Goal: Task Accomplishment & Management: Manage account settings

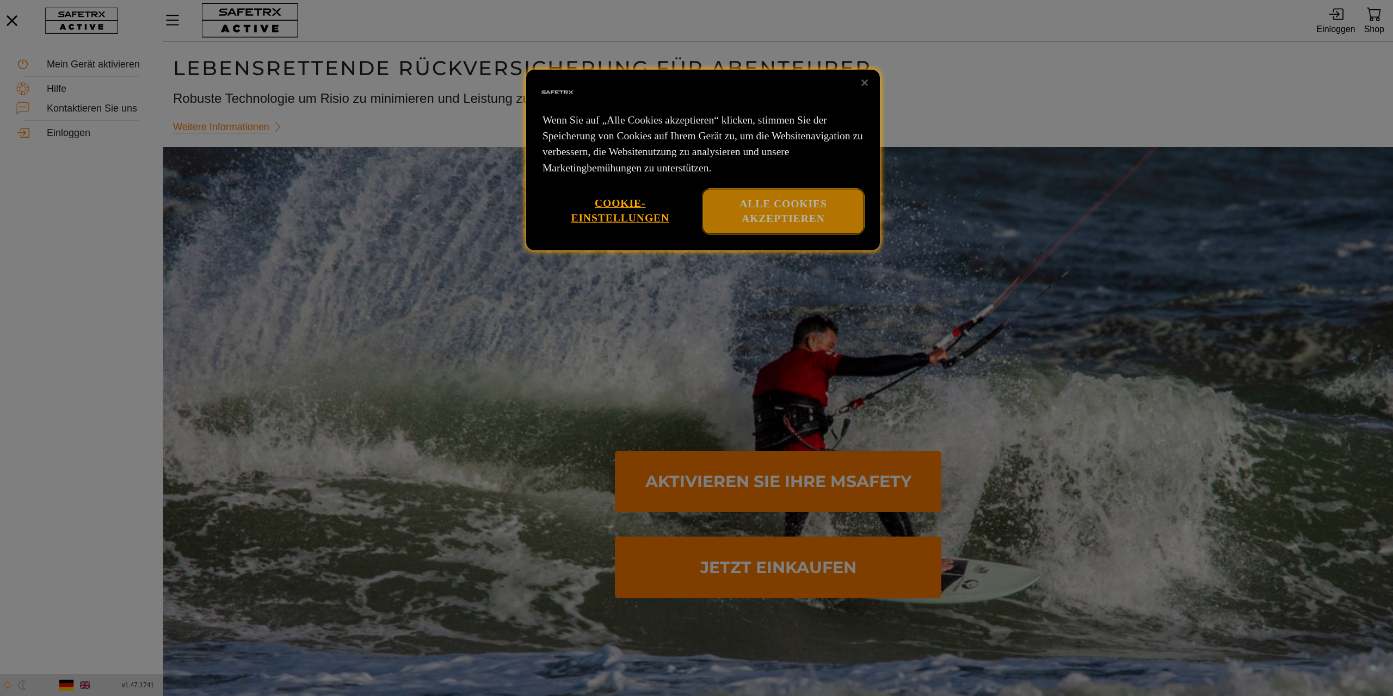
click at [787, 202] on button "Alle Cookies akzeptieren" at bounding box center [783, 211] width 161 height 44
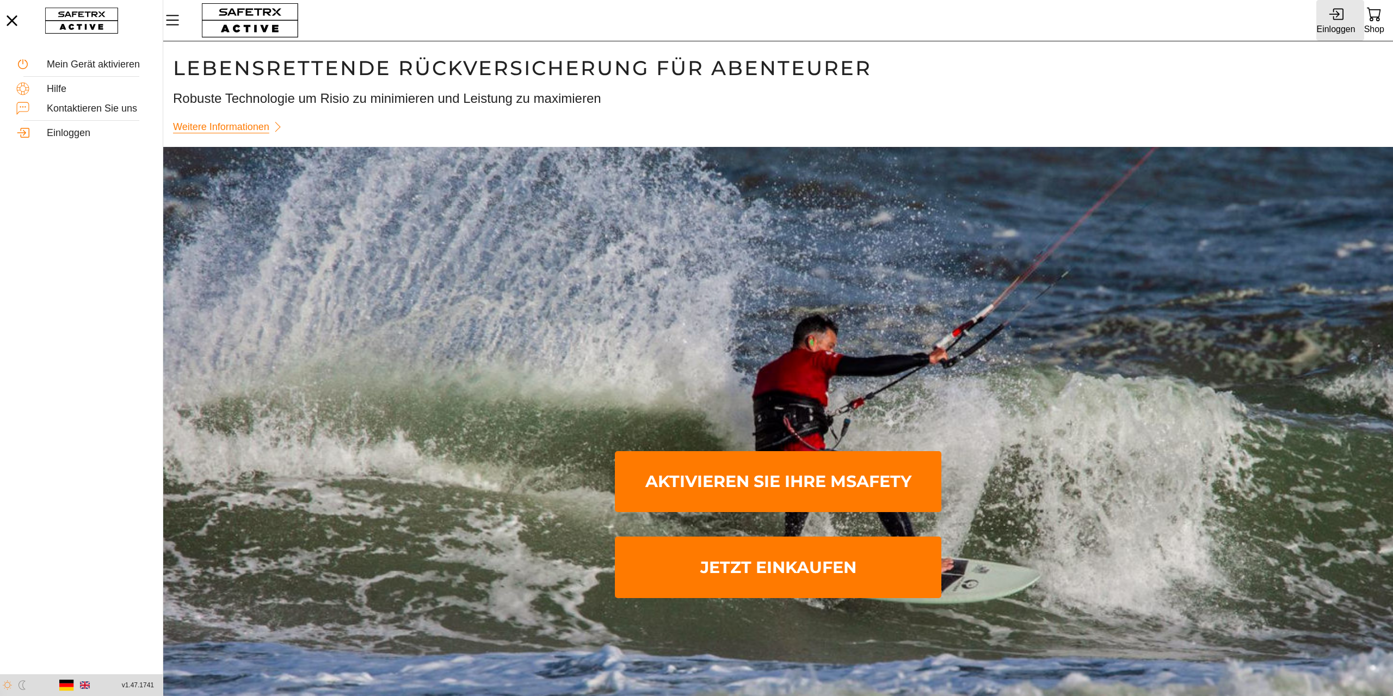
click at [1329, 24] on div "Einloggen" at bounding box center [1335, 29] width 39 height 15
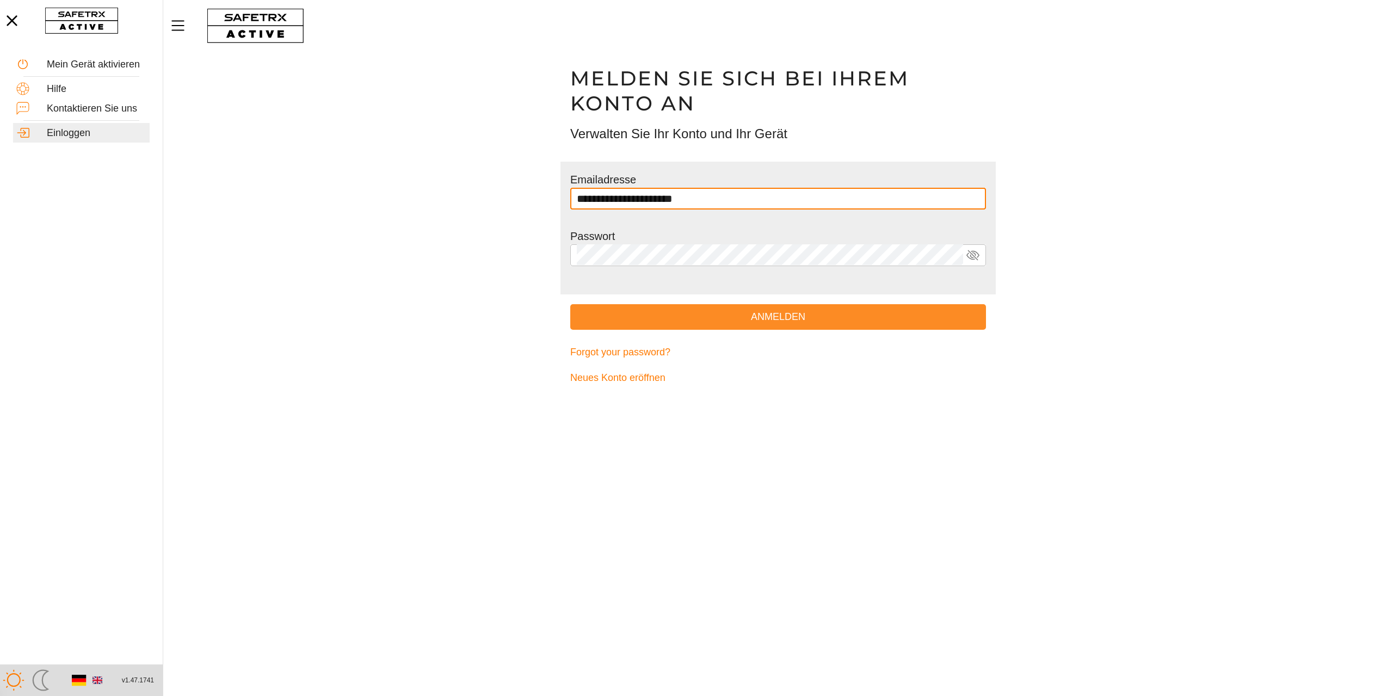
type input "**********"
click at [768, 316] on span "Anmelden" at bounding box center [778, 317] width 398 height 17
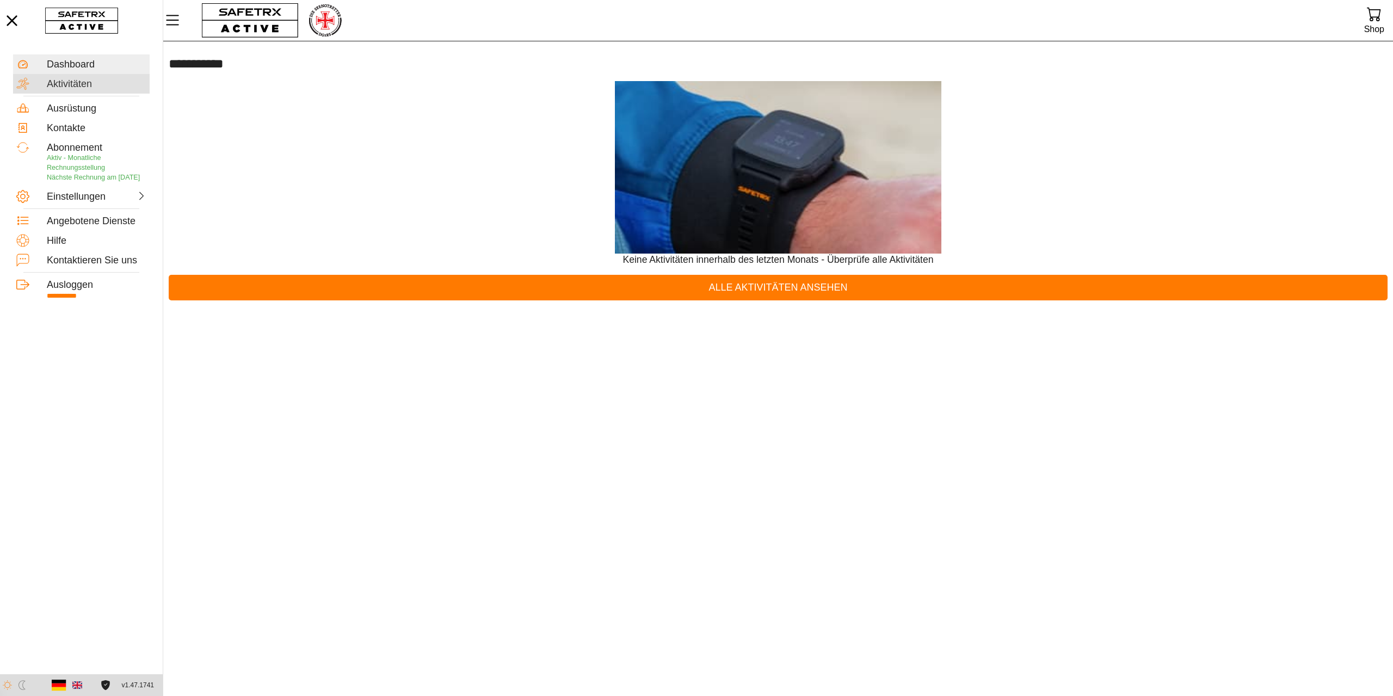
click at [67, 82] on div "Aktivitäten" at bounding box center [97, 84] width 100 height 12
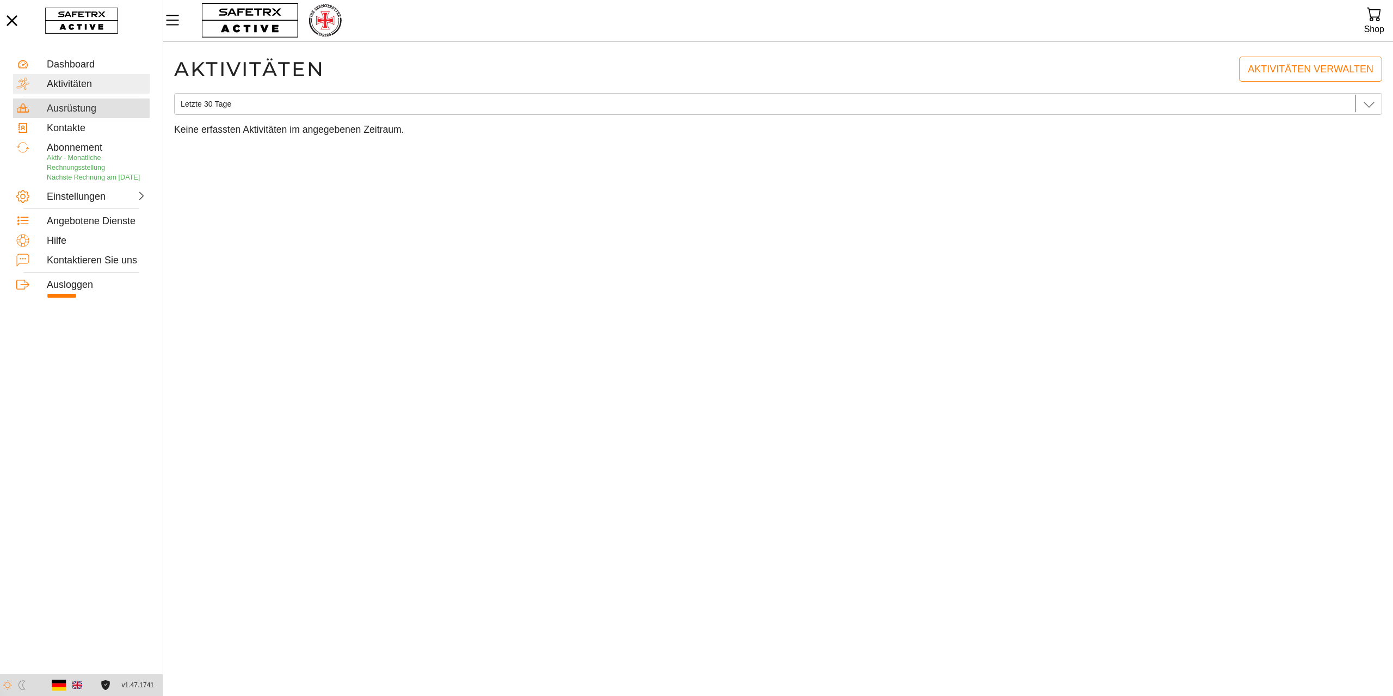
click at [60, 107] on div "Ausrüstung" at bounding box center [97, 109] width 100 height 12
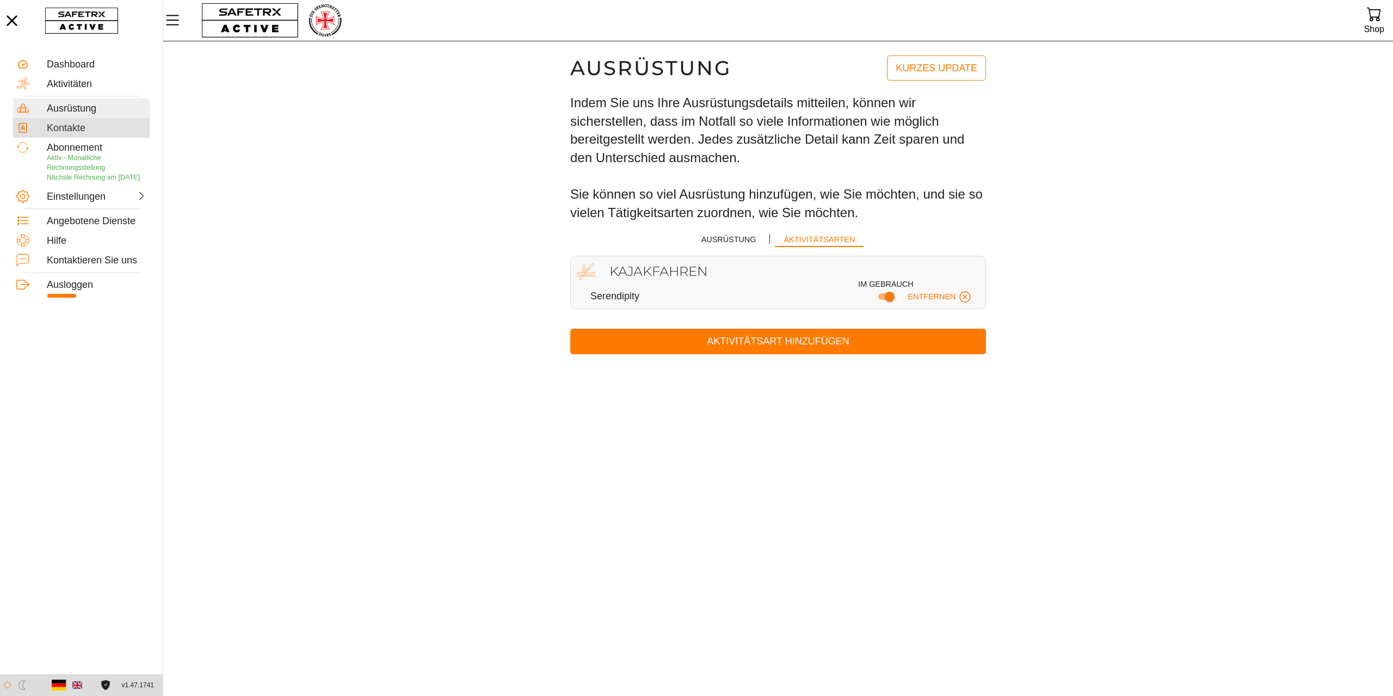
click at [59, 126] on div "Kontakte" at bounding box center [97, 128] width 100 height 12
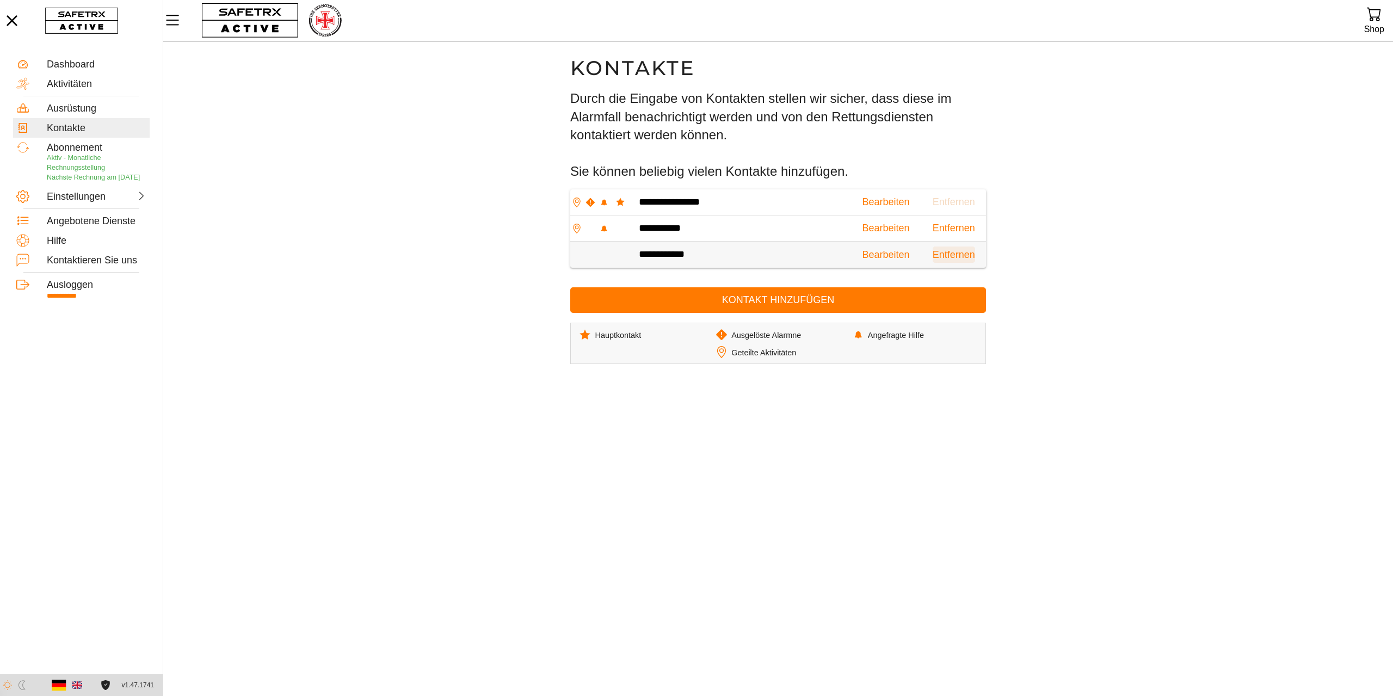
click at [955, 254] on span "Entfernen" at bounding box center [954, 254] width 42 height 17
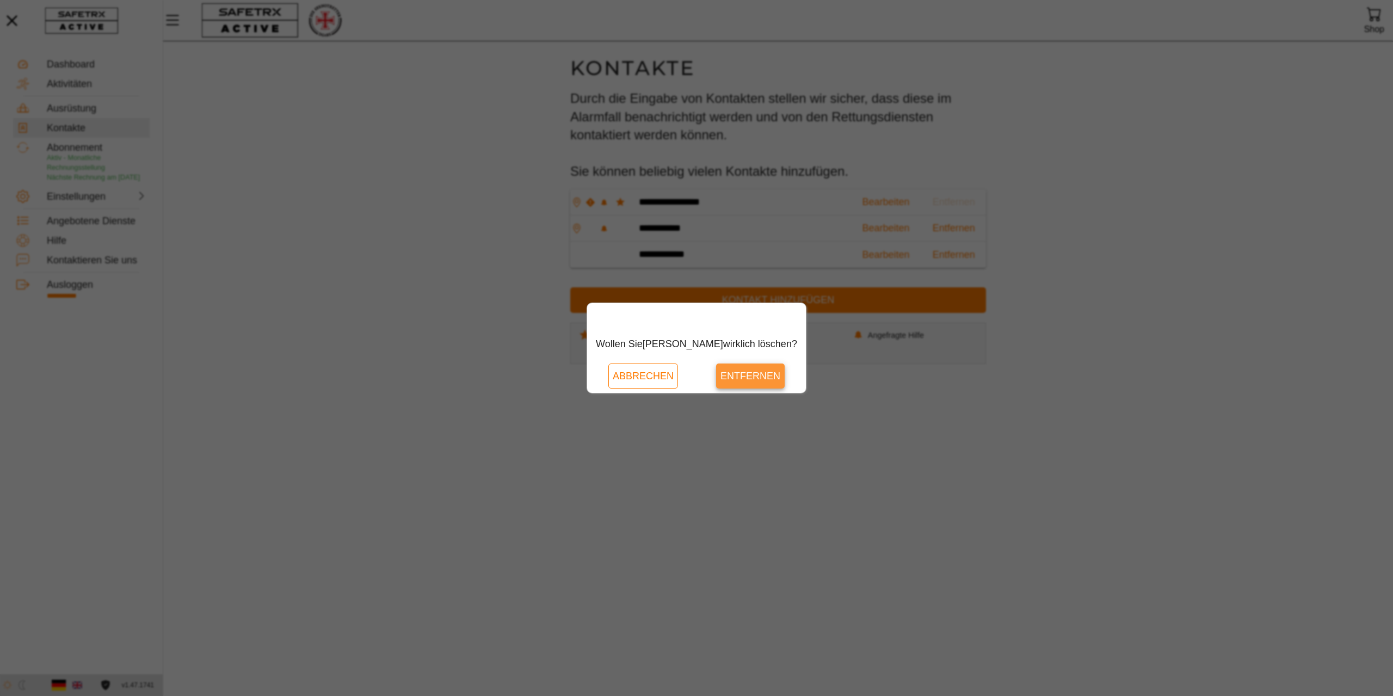
click at [748, 373] on span "Entfernen" at bounding box center [750, 376] width 60 height 17
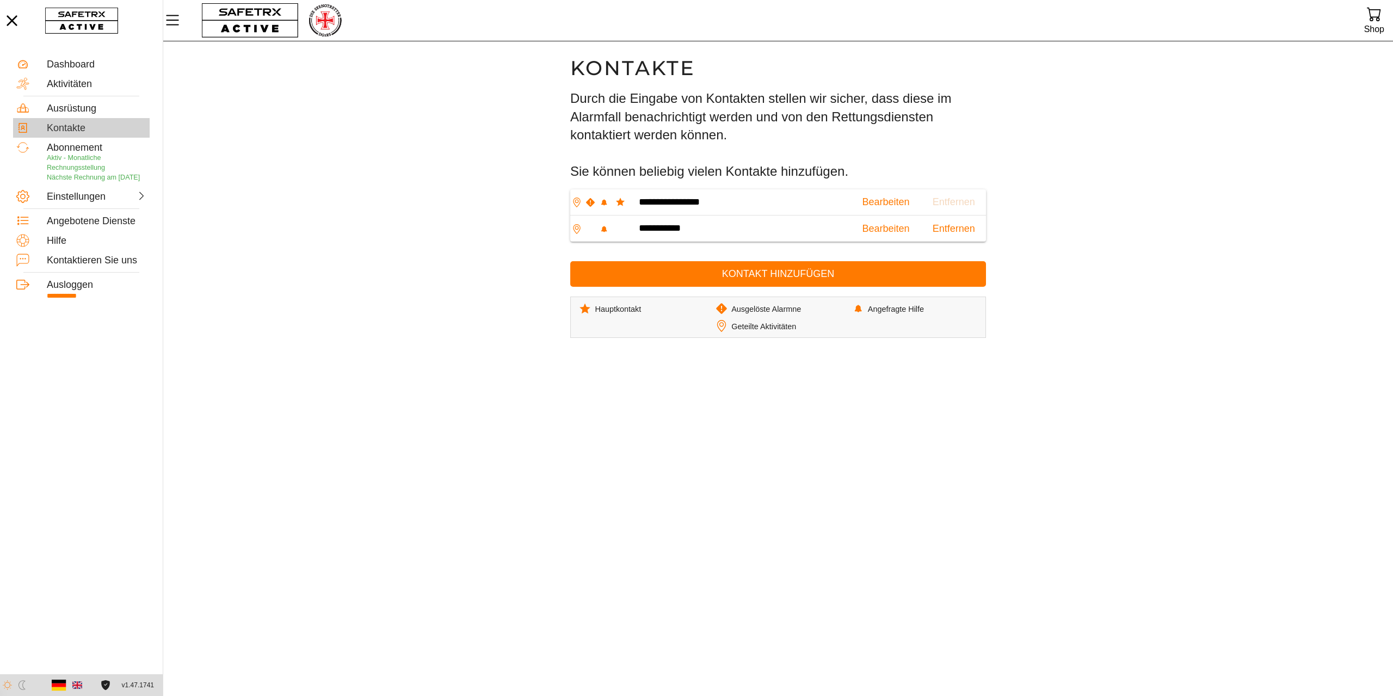
click at [72, 126] on div "Kontakte" at bounding box center [97, 128] width 100 height 12
click at [76, 150] on div "Abonnement" at bounding box center [97, 148] width 100 height 12
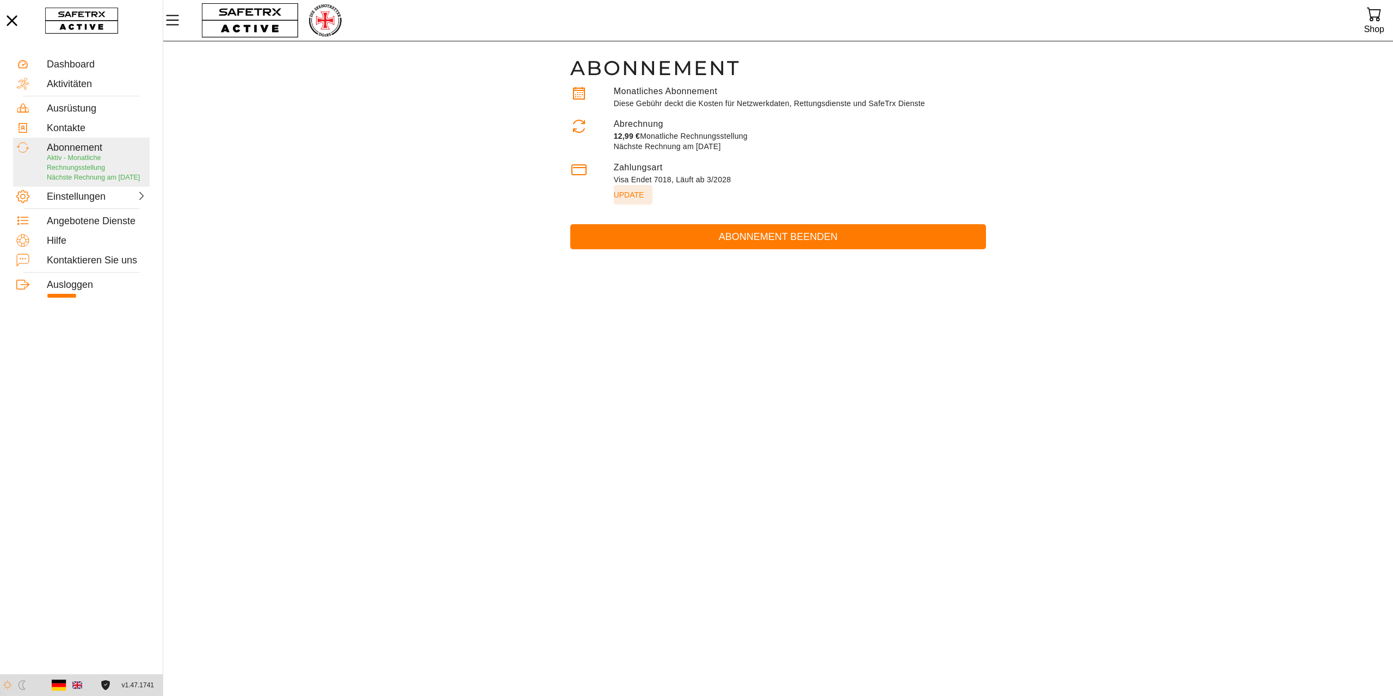
click at [620, 192] on span "Update" at bounding box center [629, 194] width 30 height 15
click at [77, 203] on div "Einstellungen" at bounding box center [71, 197] width 48 height 12
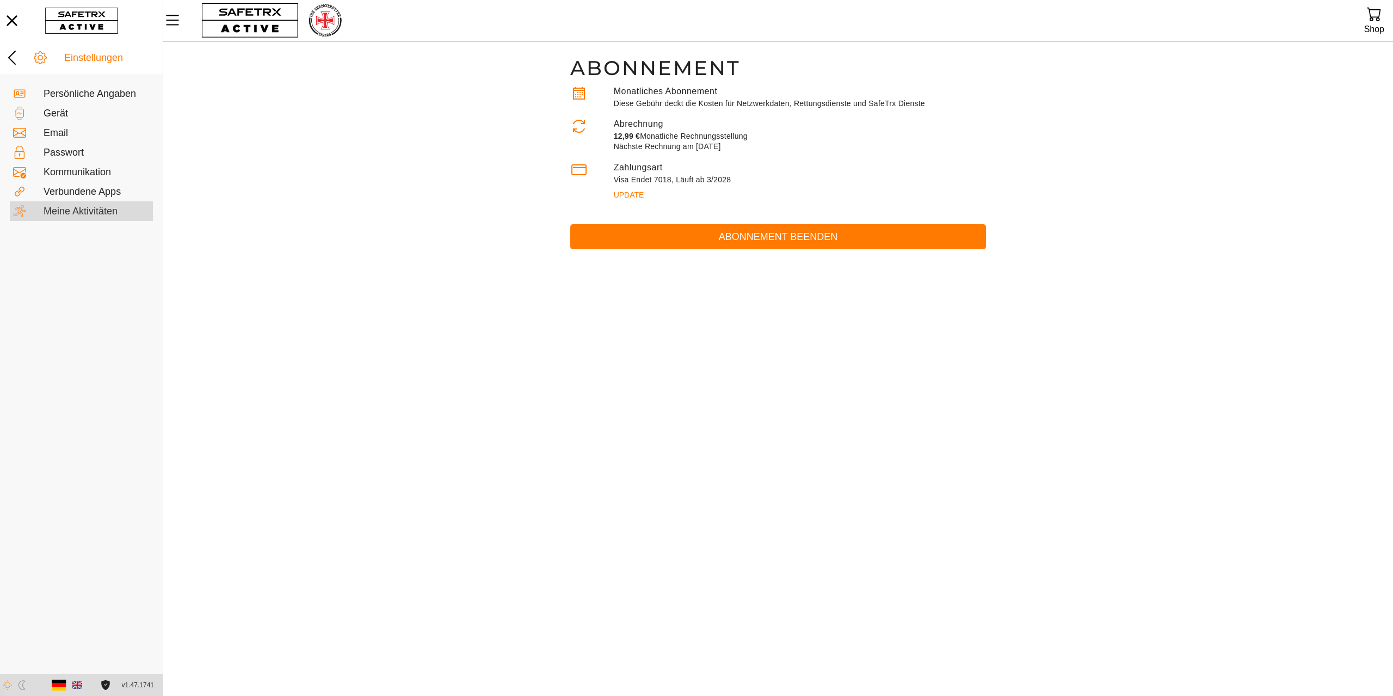
click at [79, 206] on div "Meine Aktivitäten" at bounding box center [97, 212] width 106 height 12
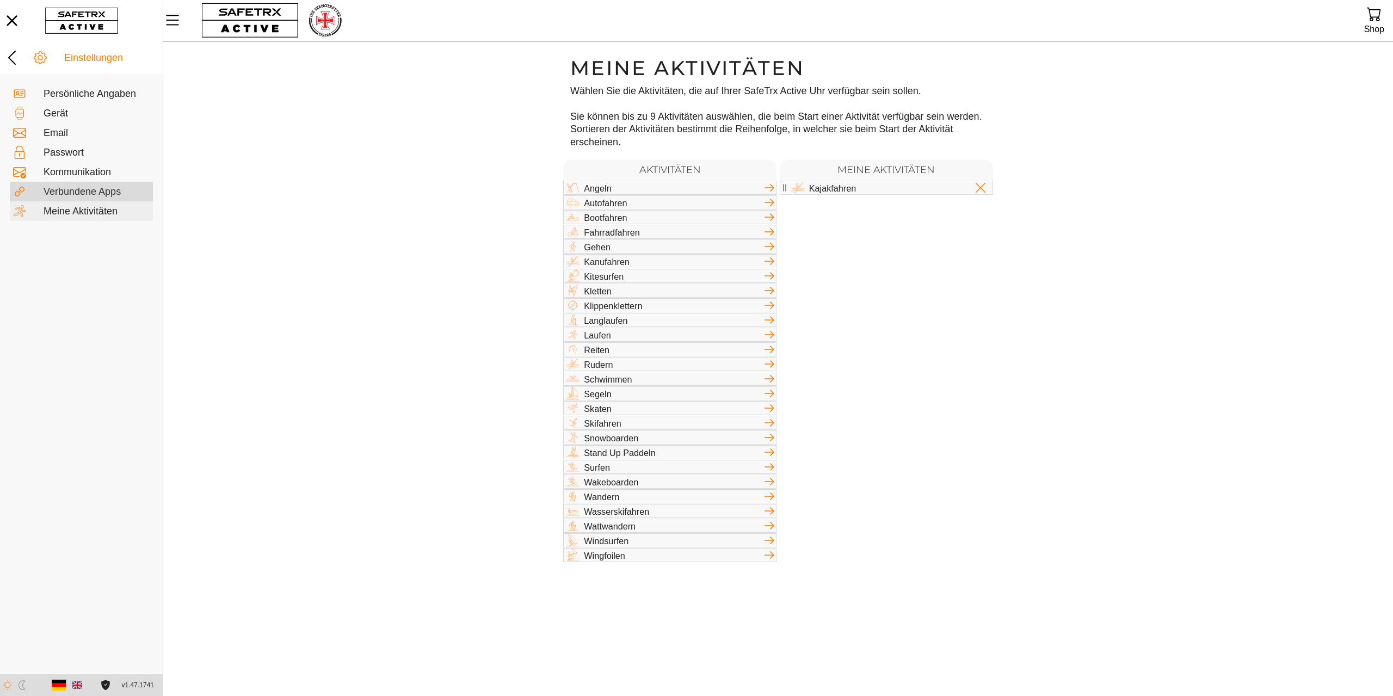
click at [80, 193] on div "Verbundene Apps" at bounding box center [97, 192] width 106 height 12
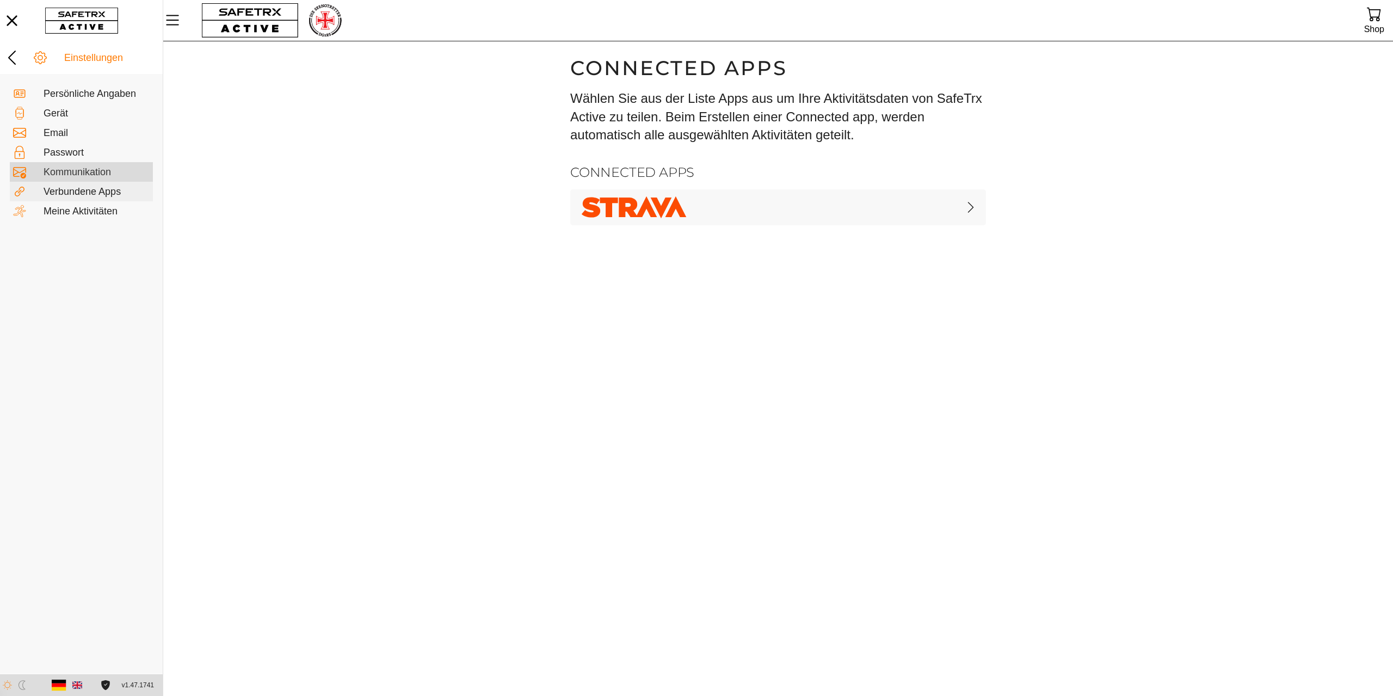
click at [79, 172] on div "Kommunikation" at bounding box center [97, 173] width 106 height 12
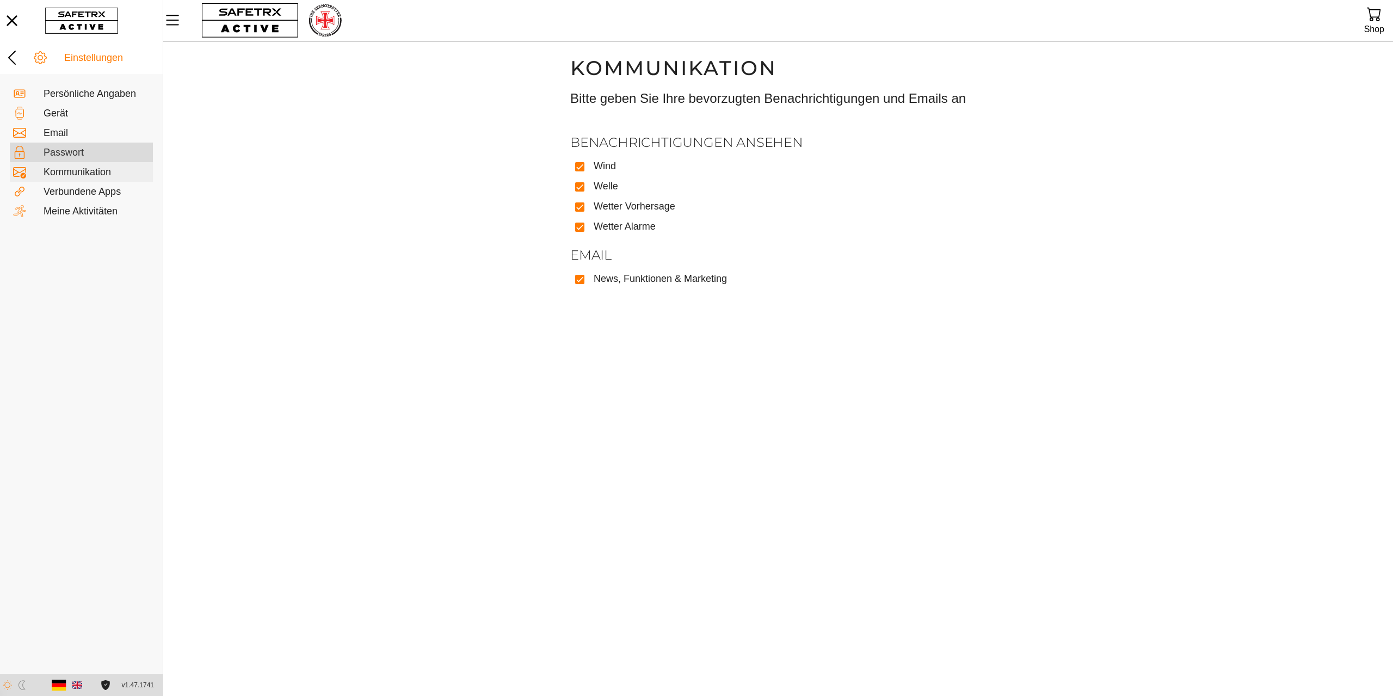
click at [70, 150] on div "Passwort" at bounding box center [97, 153] width 106 height 12
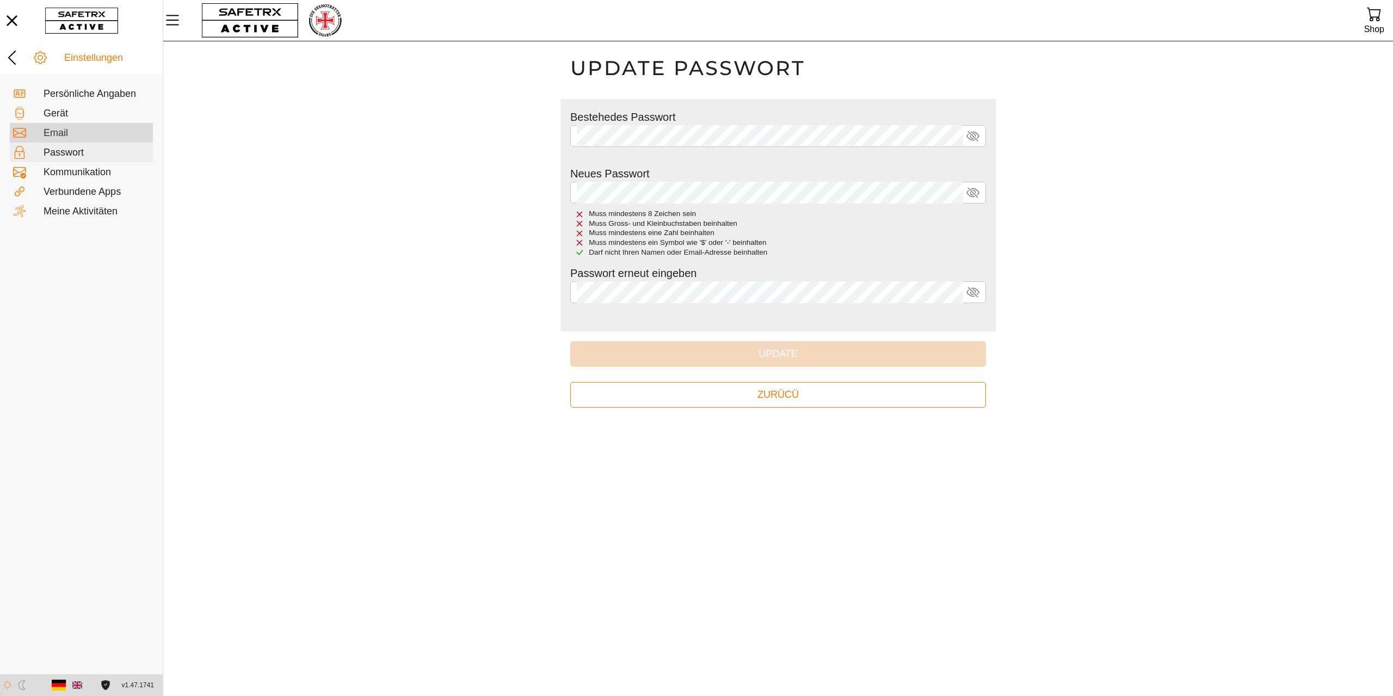
click at [59, 132] on div "Email" at bounding box center [97, 133] width 106 height 12
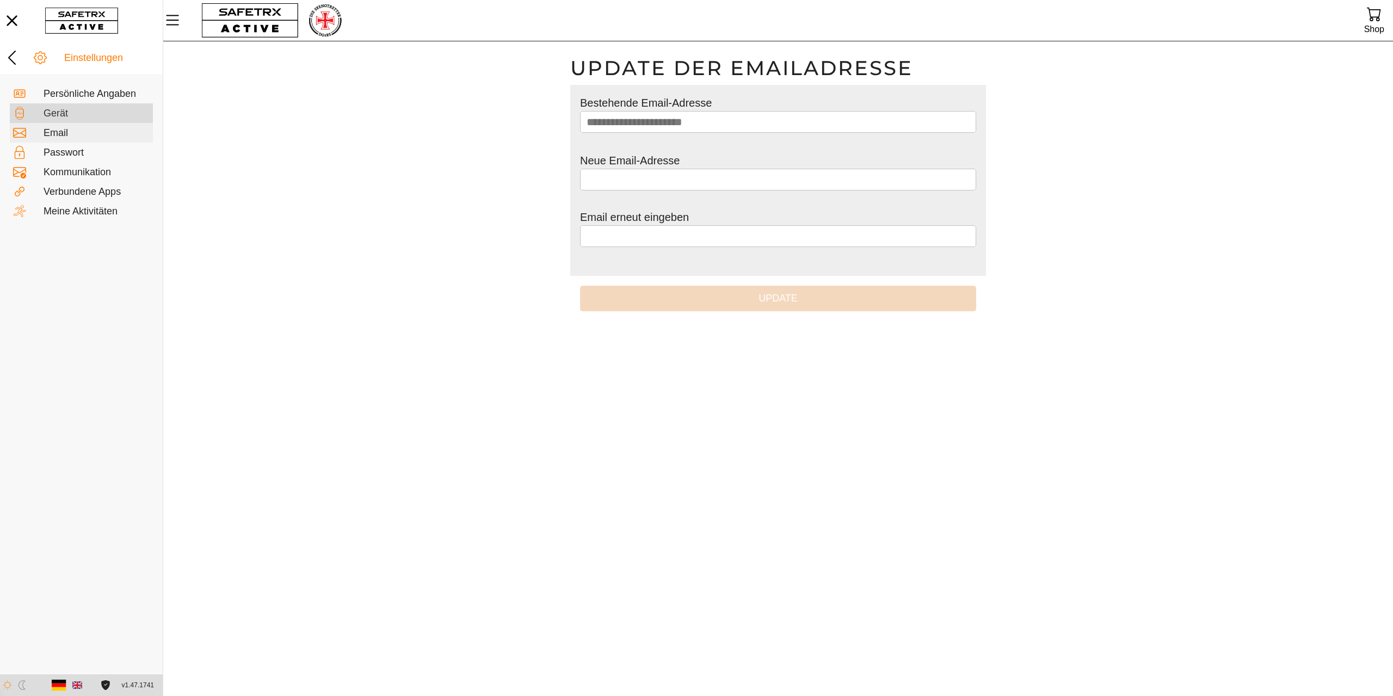
click at [60, 111] on div "Gerät" at bounding box center [97, 114] width 106 height 12
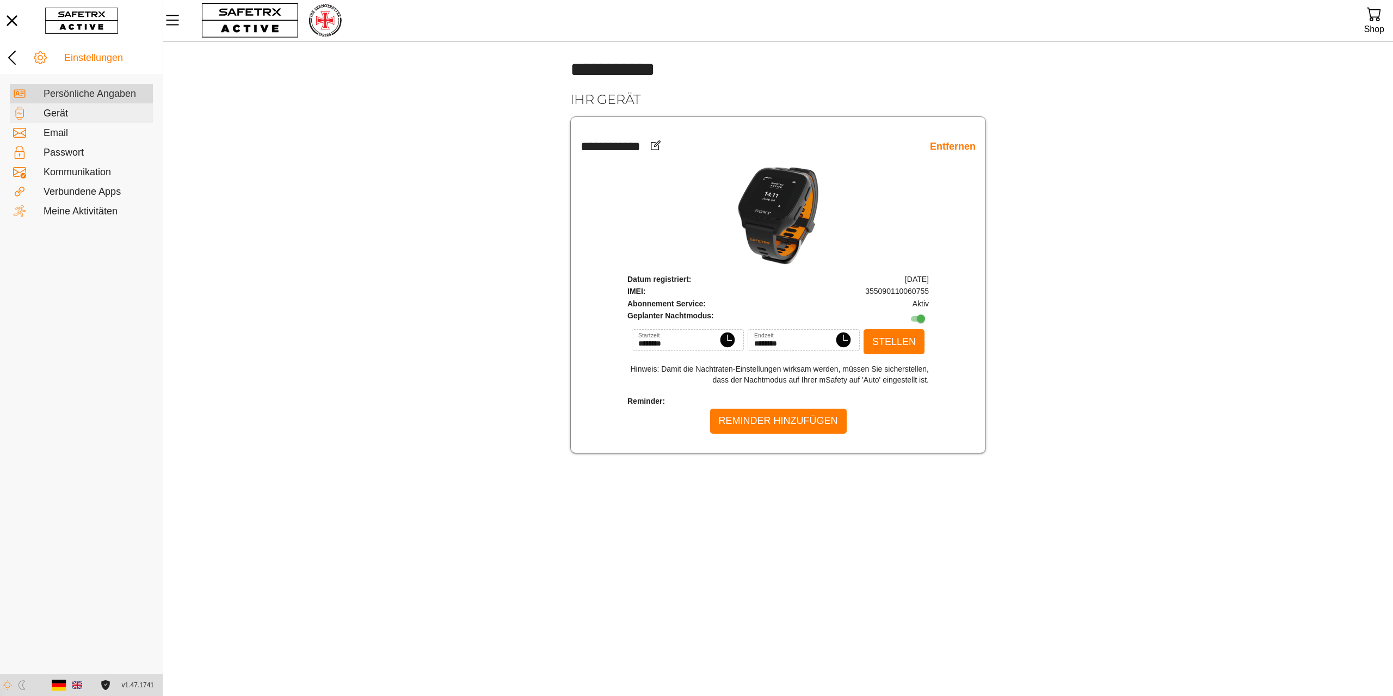
click at [58, 93] on div "Persönliche Angaben" at bounding box center [97, 94] width 106 height 12
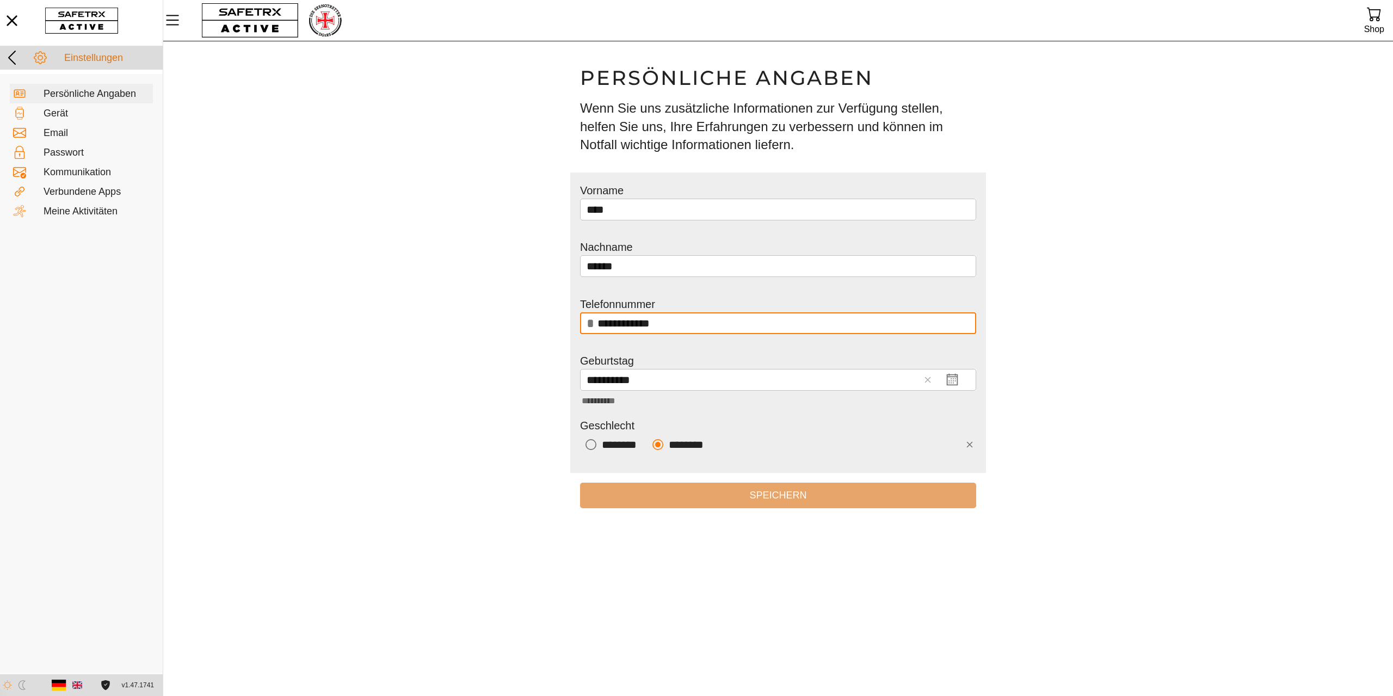
click at [17, 56] on icon at bounding box center [11, 57] width 17 height 17
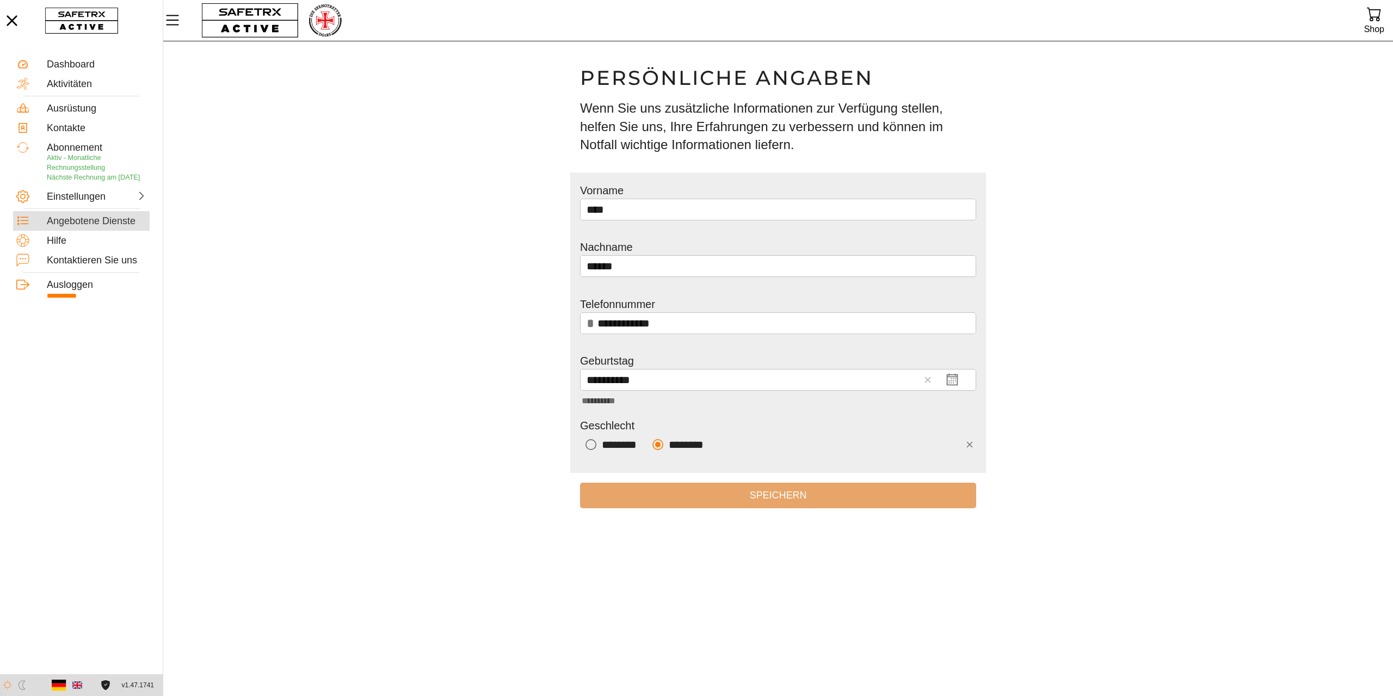
click at [70, 227] on div "Angebotene Dienste" at bounding box center [97, 221] width 100 height 12
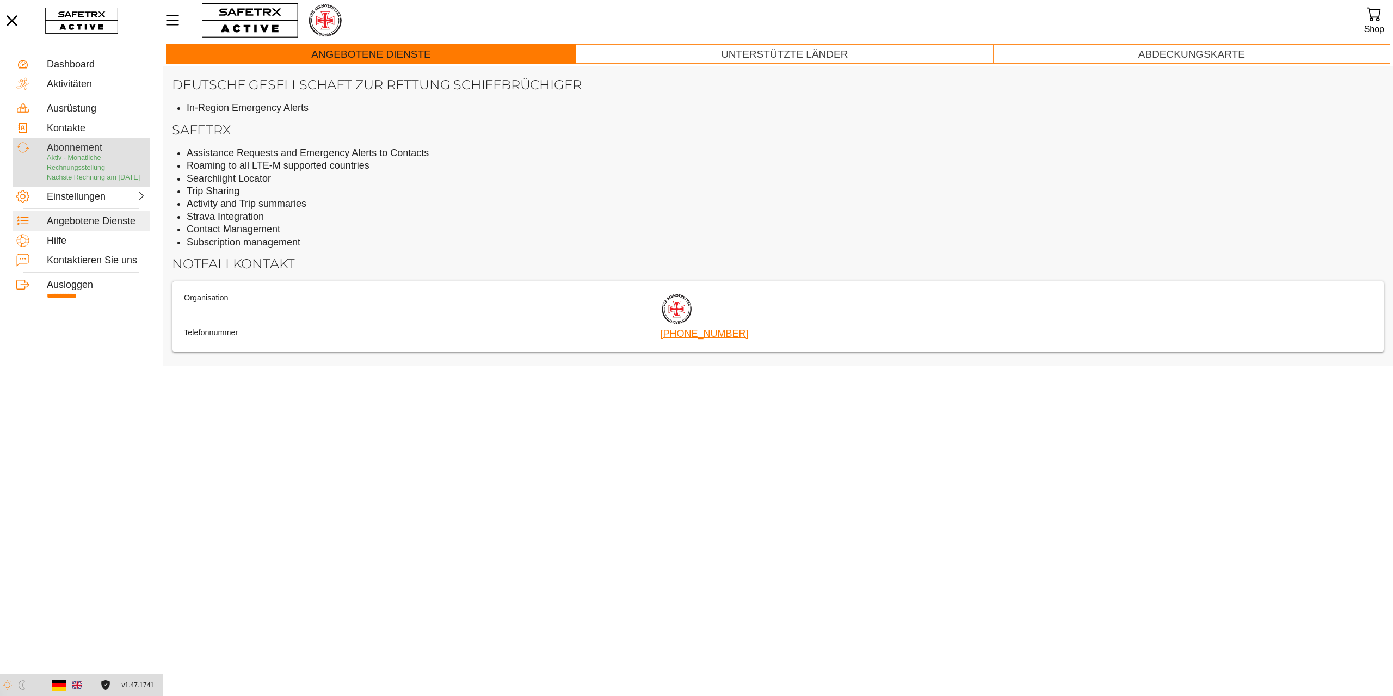
click at [69, 172] on p "Aktiv - Monatliche Rechnungsstellung Nächste Rechnung am [DATE]" at bounding box center [97, 167] width 100 height 29
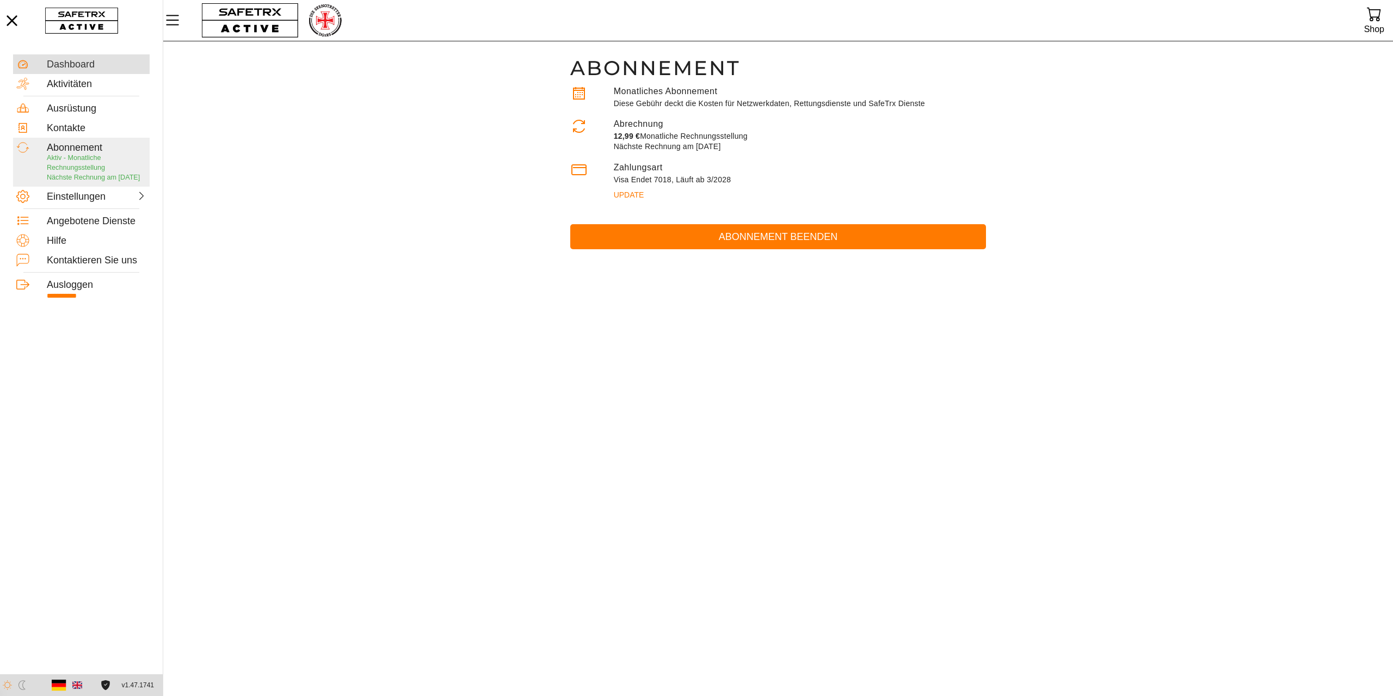
click at [59, 60] on div "Dashboard" at bounding box center [97, 65] width 100 height 12
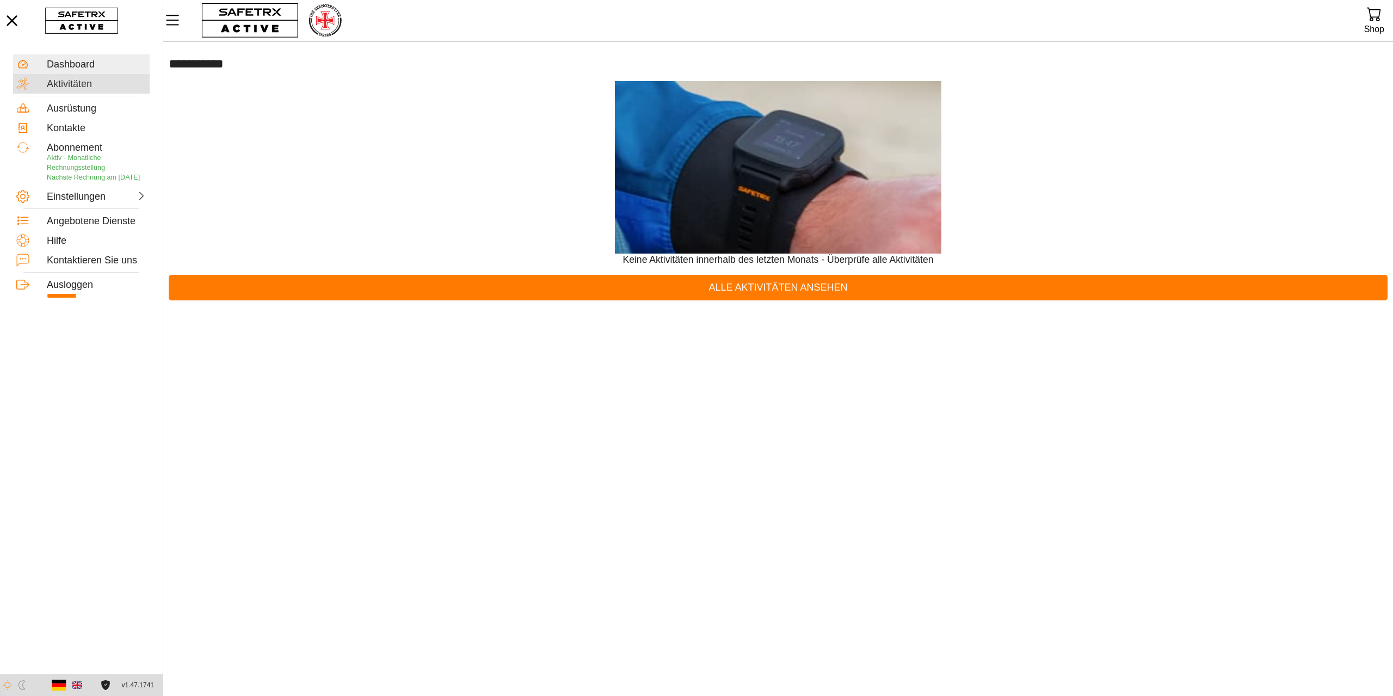
click at [54, 82] on div "Aktivitäten" at bounding box center [97, 84] width 100 height 12
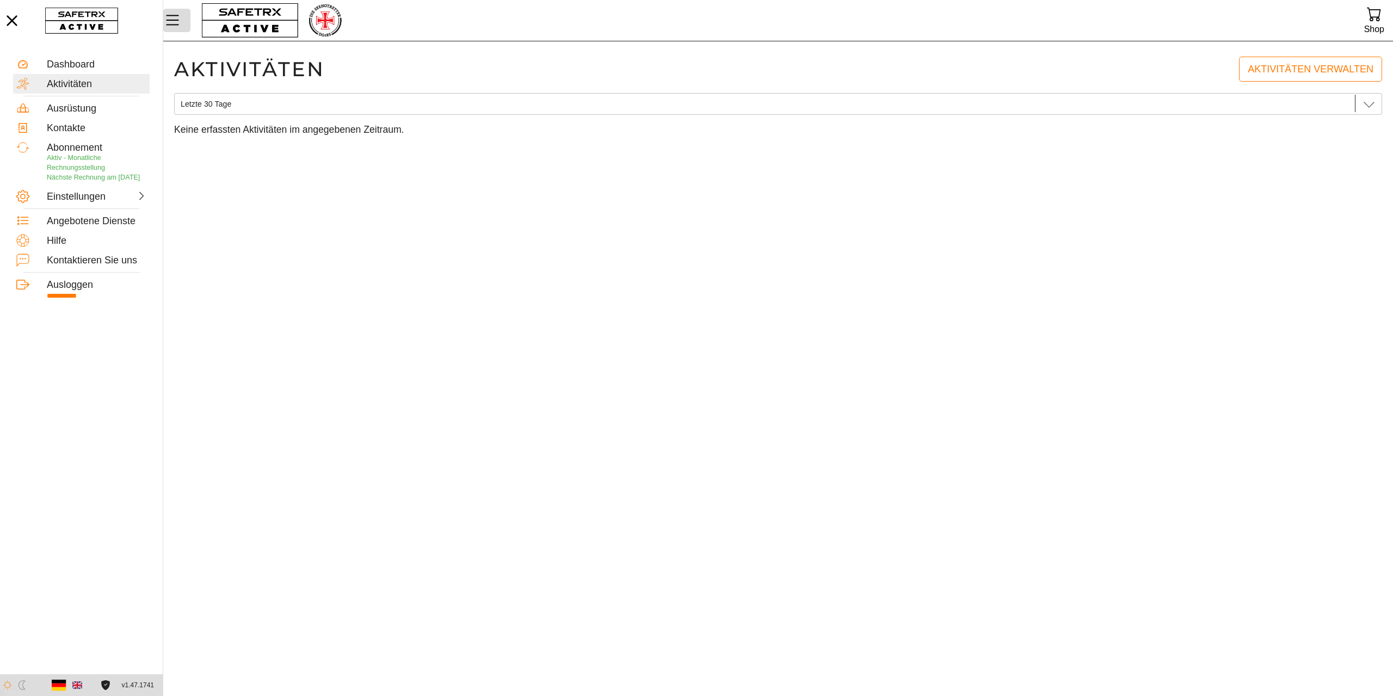
click at [169, 18] on icon "MenÜ" at bounding box center [172, 20] width 19 height 19
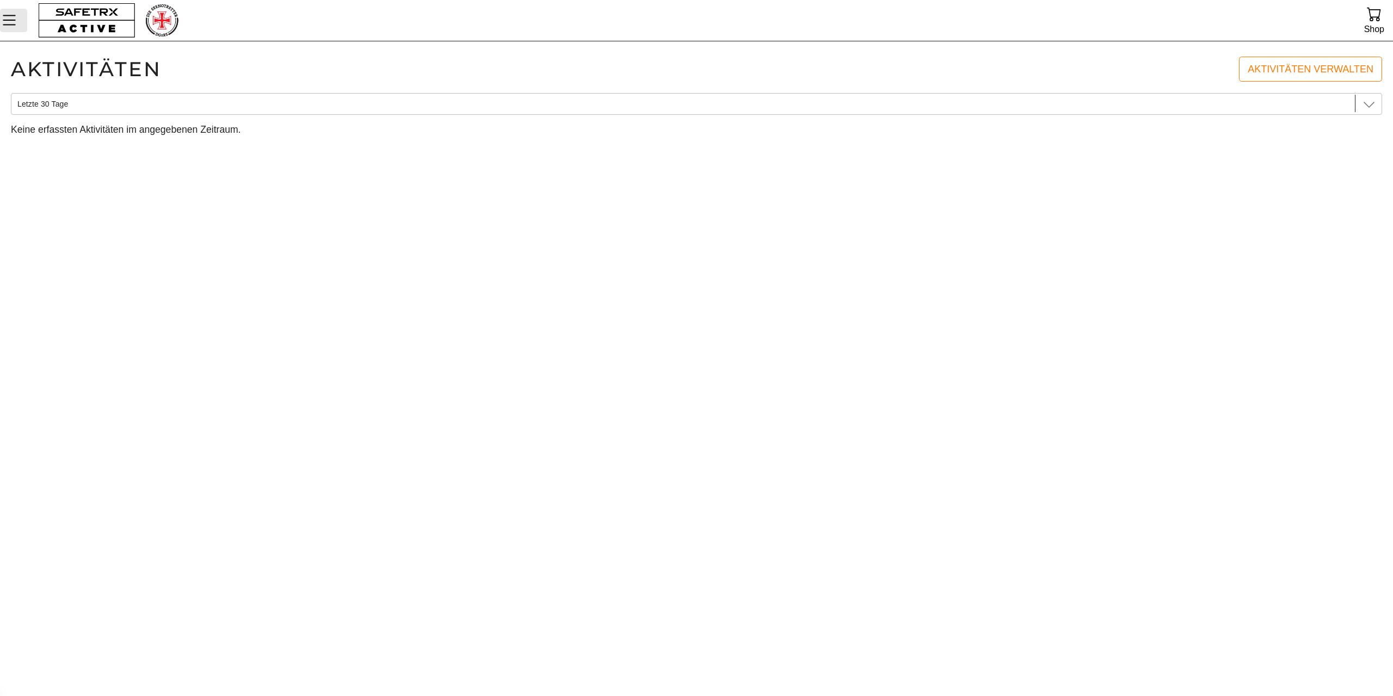
click at [13, 17] on icon "MenÜ" at bounding box center [9, 20] width 19 height 19
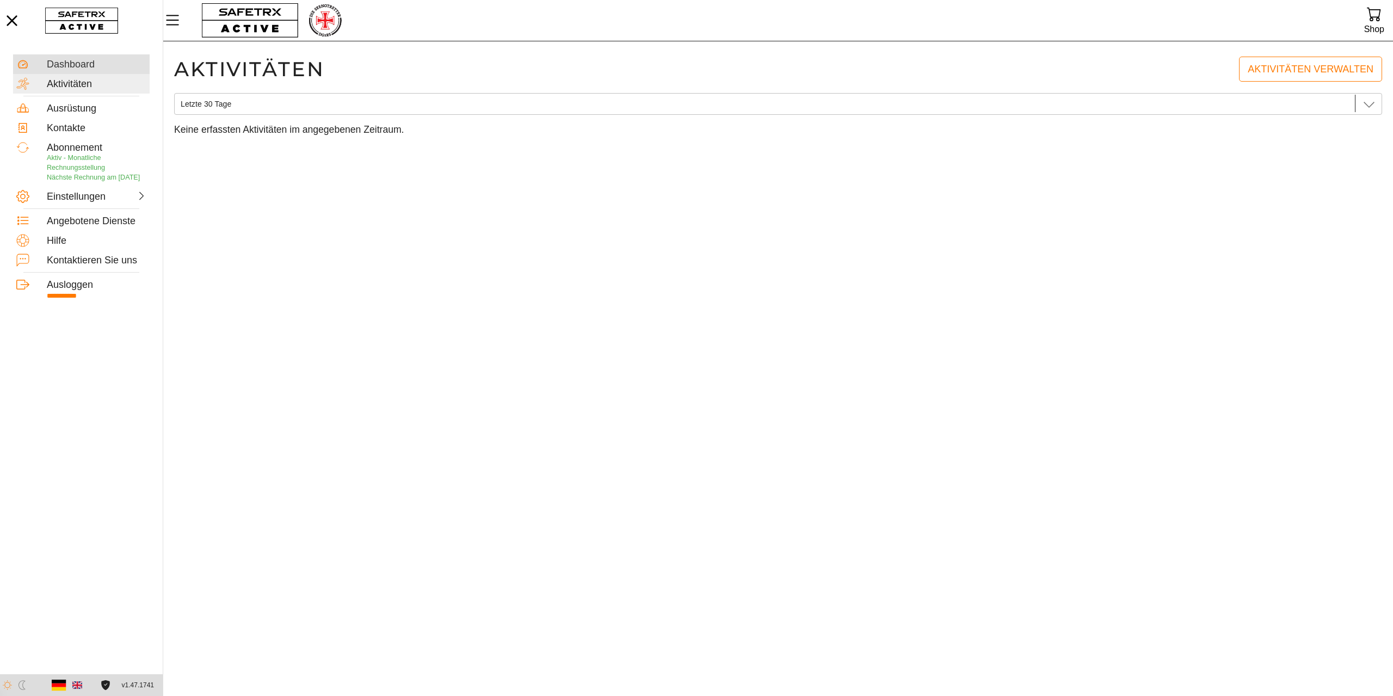
click at [47, 61] on div "Dashboard" at bounding box center [97, 65] width 100 height 12
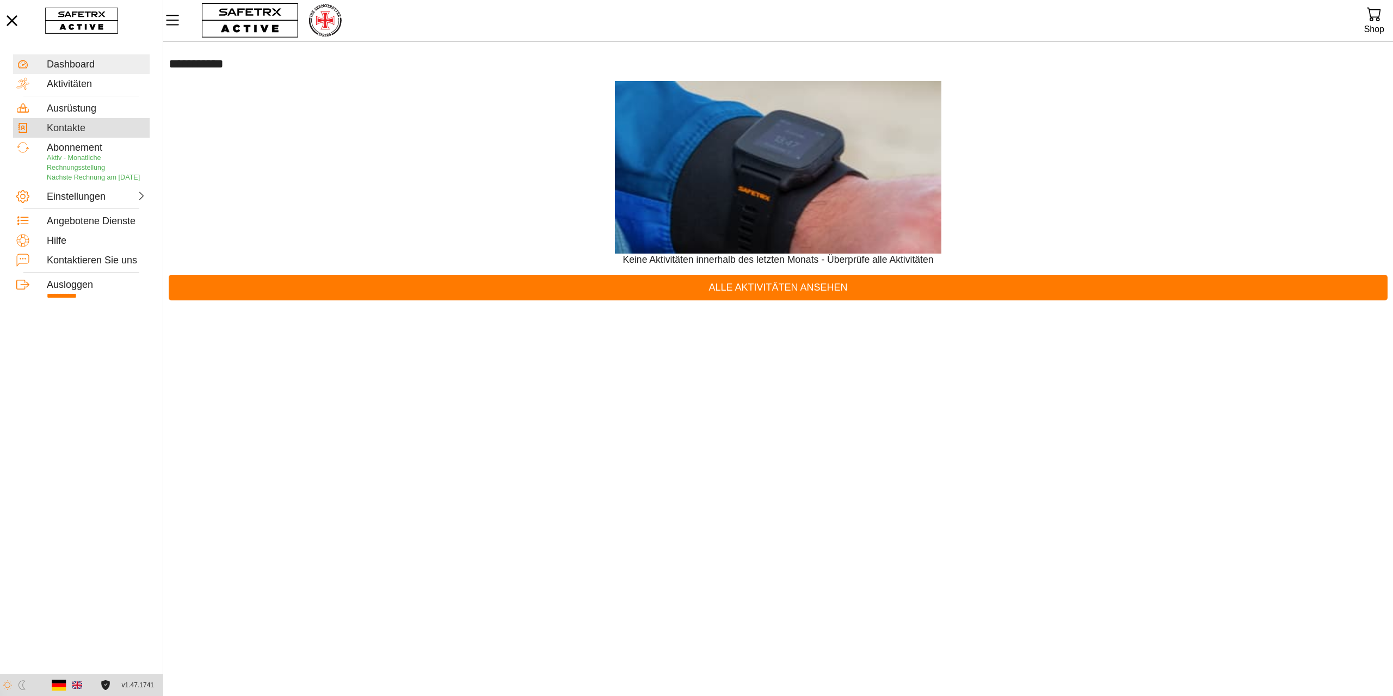
click at [65, 125] on div "Kontakte" at bounding box center [97, 128] width 100 height 12
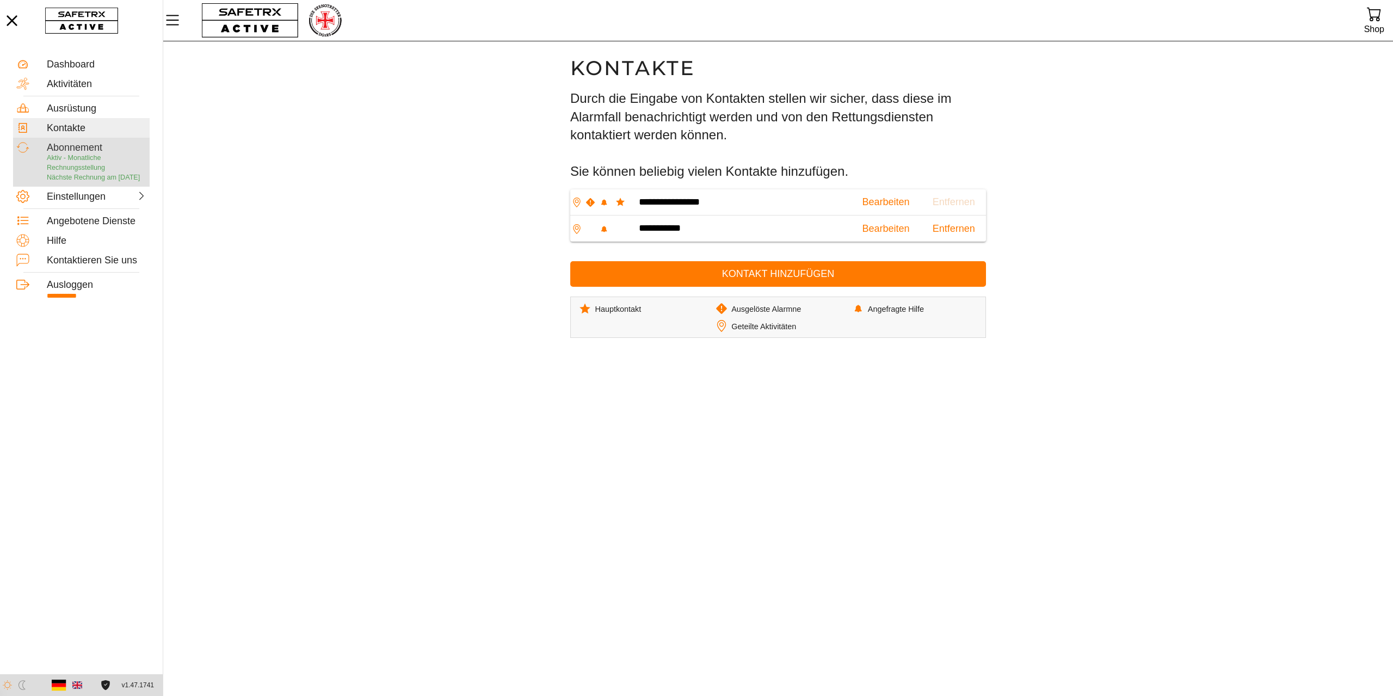
click at [65, 141] on div "Abonnement Aktiv - Monatliche Rechnungsstellung Nächste Rechnung am [DATE]" at bounding box center [97, 162] width 100 height 42
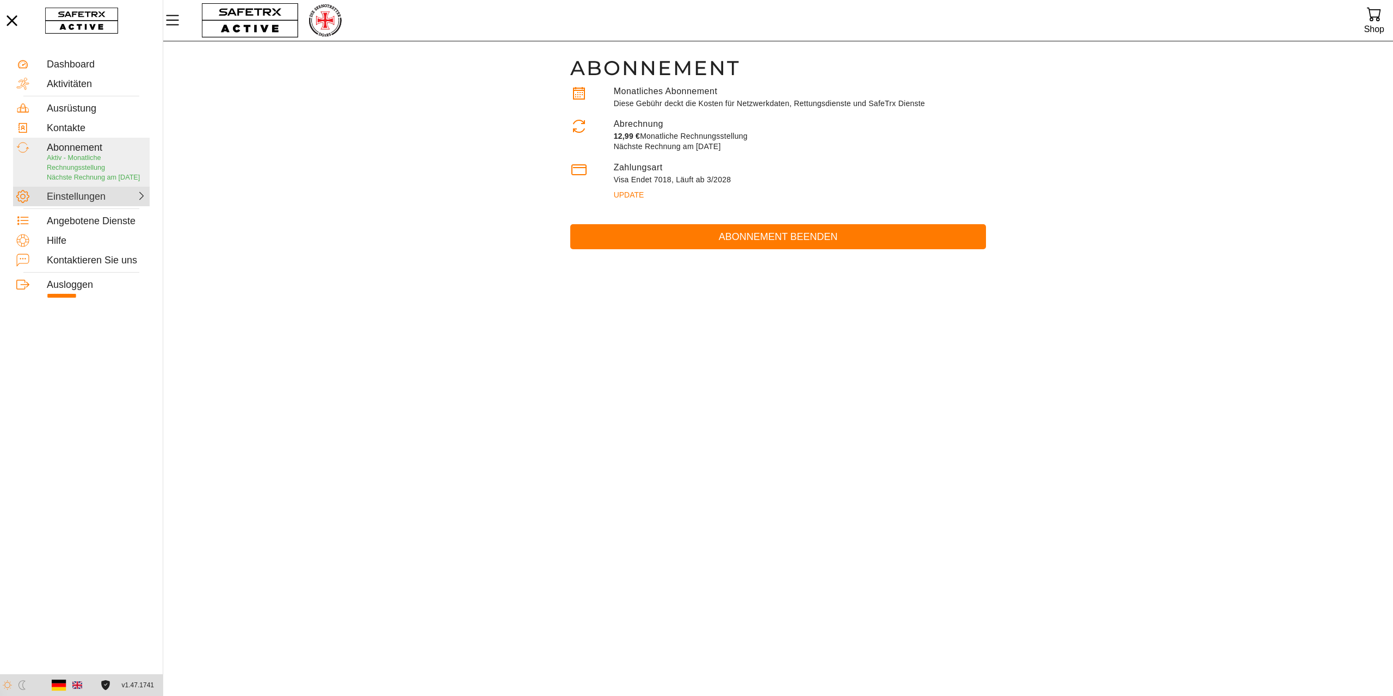
click at [74, 202] on div "Einstellungen" at bounding box center [71, 197] width 48 height 12
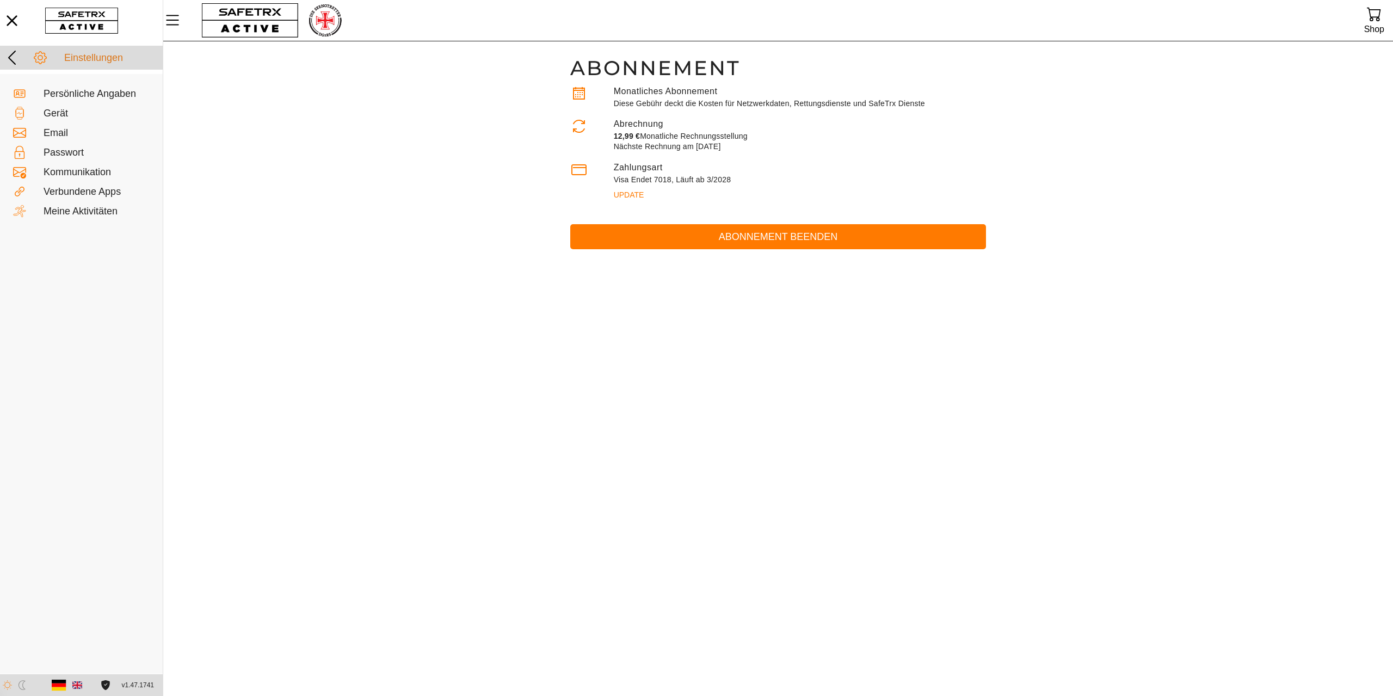
click at [12, 55] on icon at bounding box center [12, 58] width 8 height 14
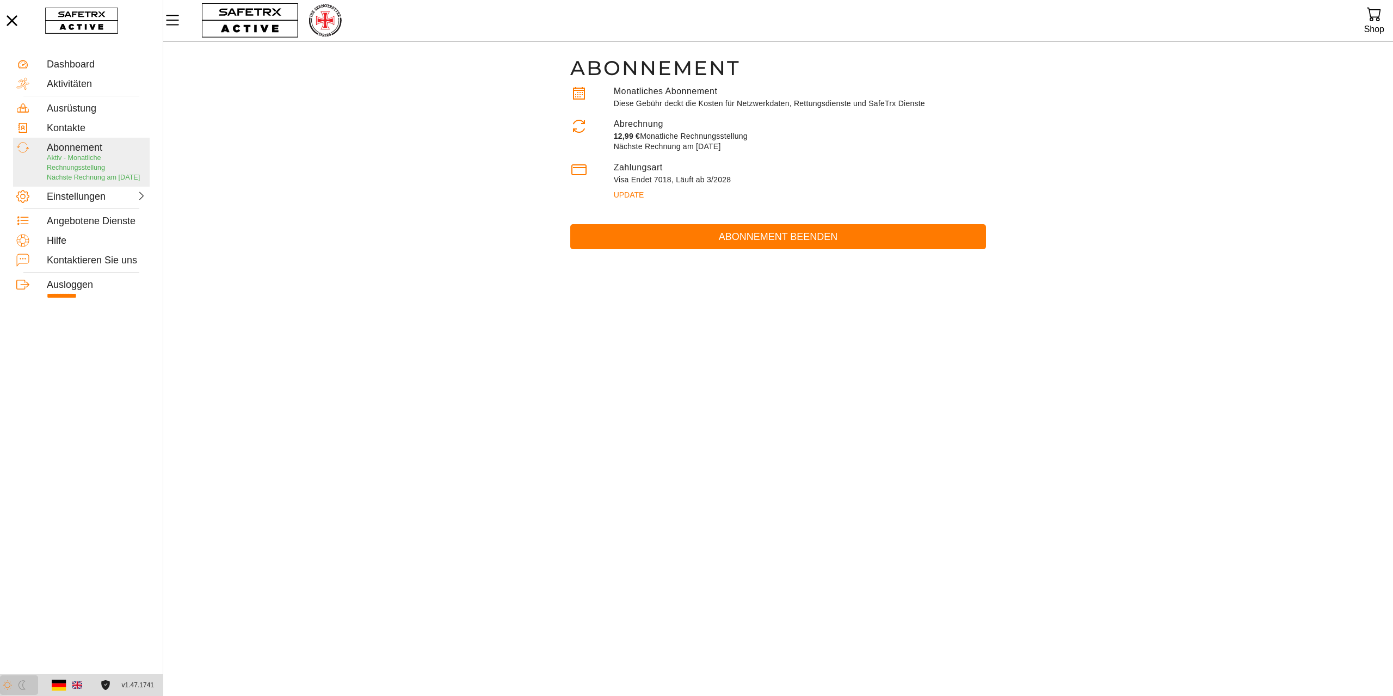
click at [22, 685] on img "button" at bounding box center [21, 684] width 9 height 9
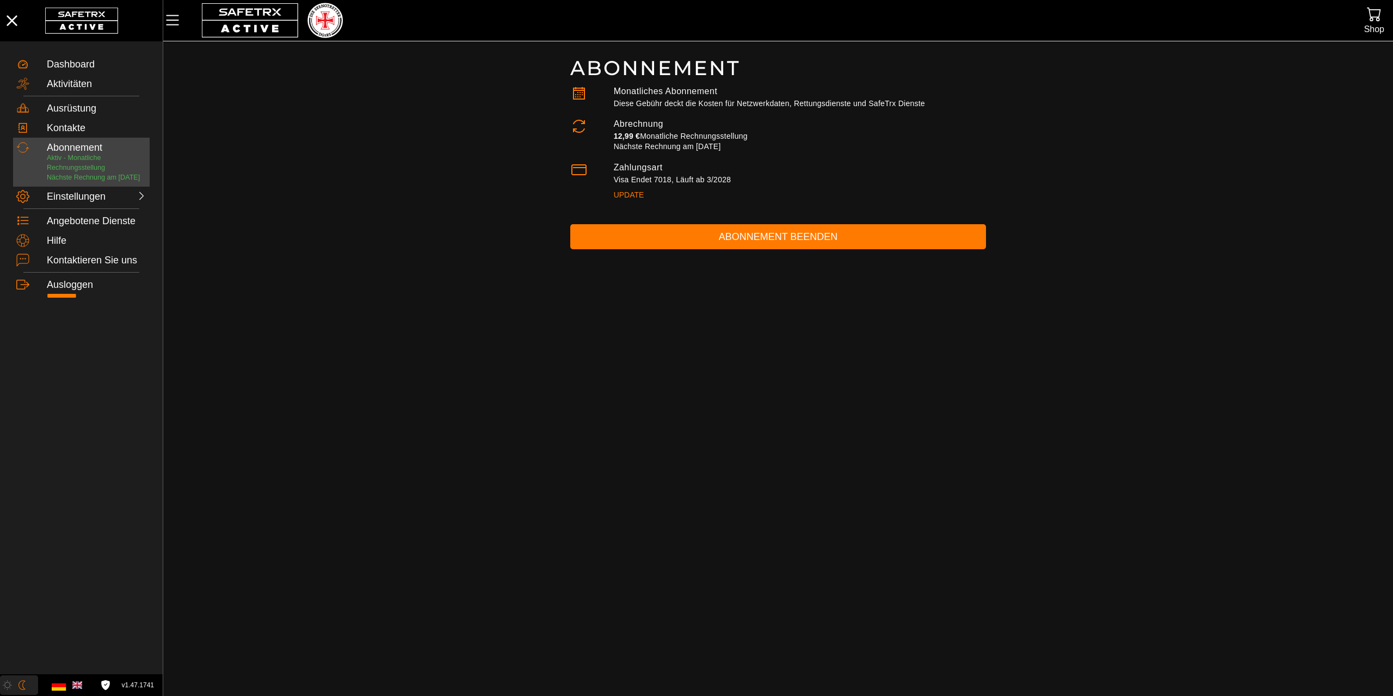
click at [7, 685] on img "button" at bounding box center [7, 684] width 9 height 9
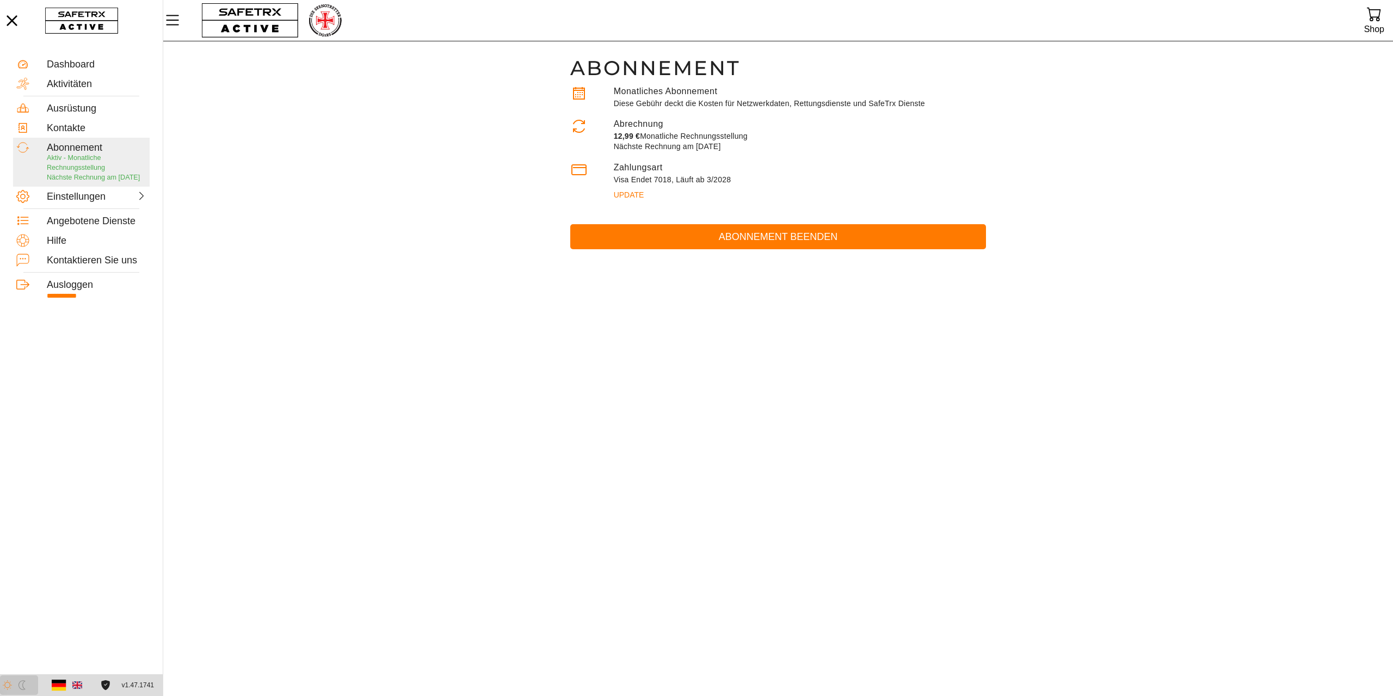
click at [23, 683] on img "button" at bounding box center [21, 684] width 9 height 9
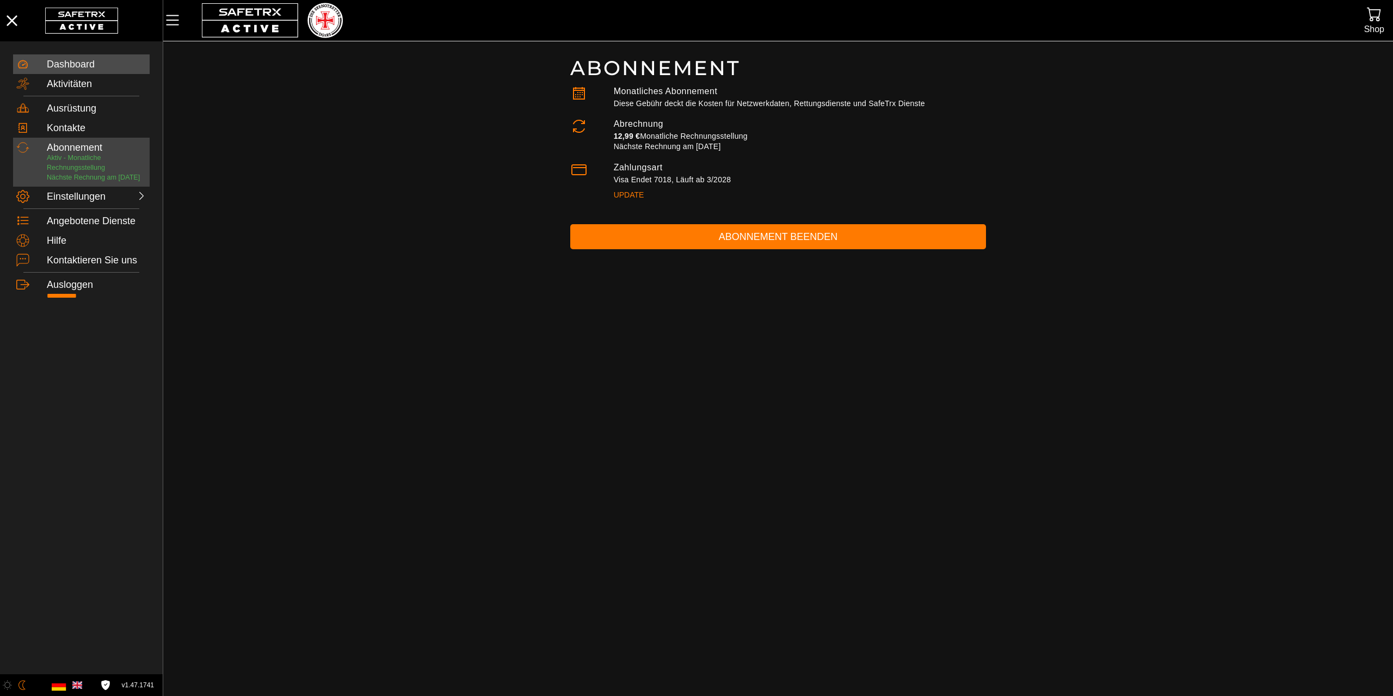
click at [91, 61] on div "Dashboard" at bounding box center [97, 65] width 100 height 12
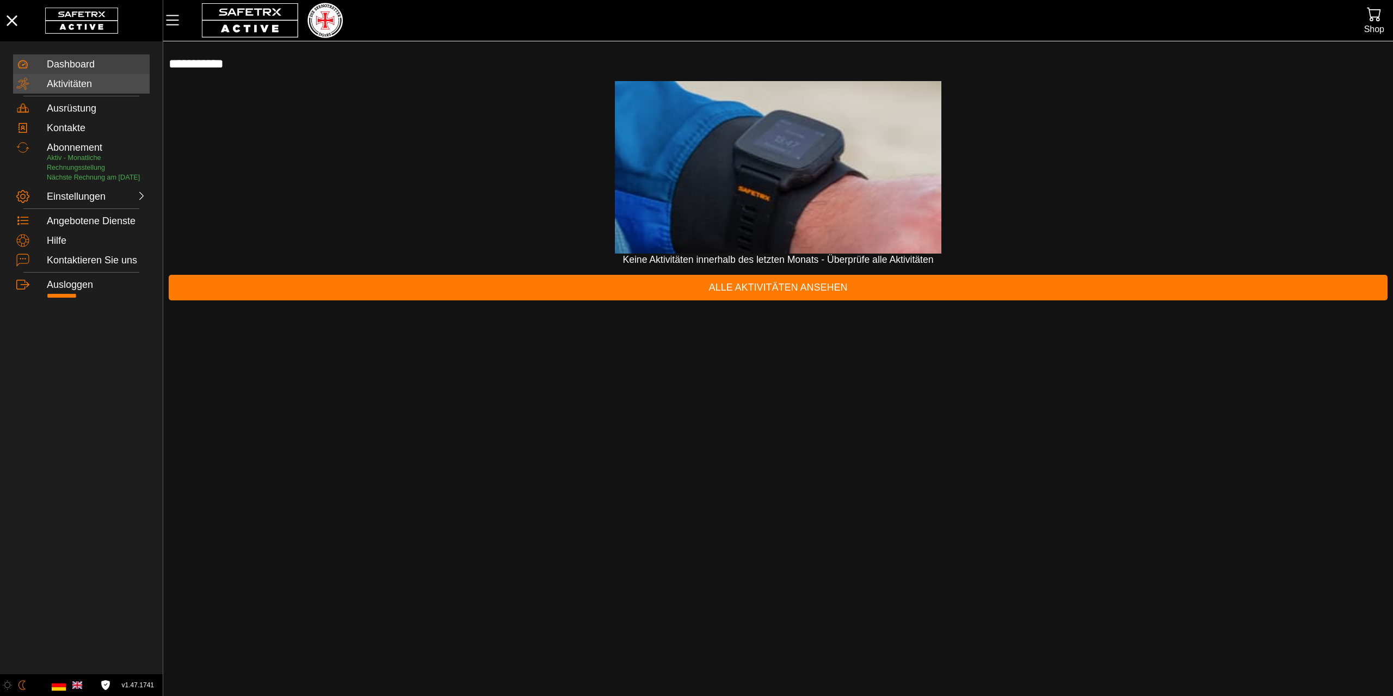
click at [84, 83] on div "Aktivitäten" at bounding box center [97, 84] width 100 height 12
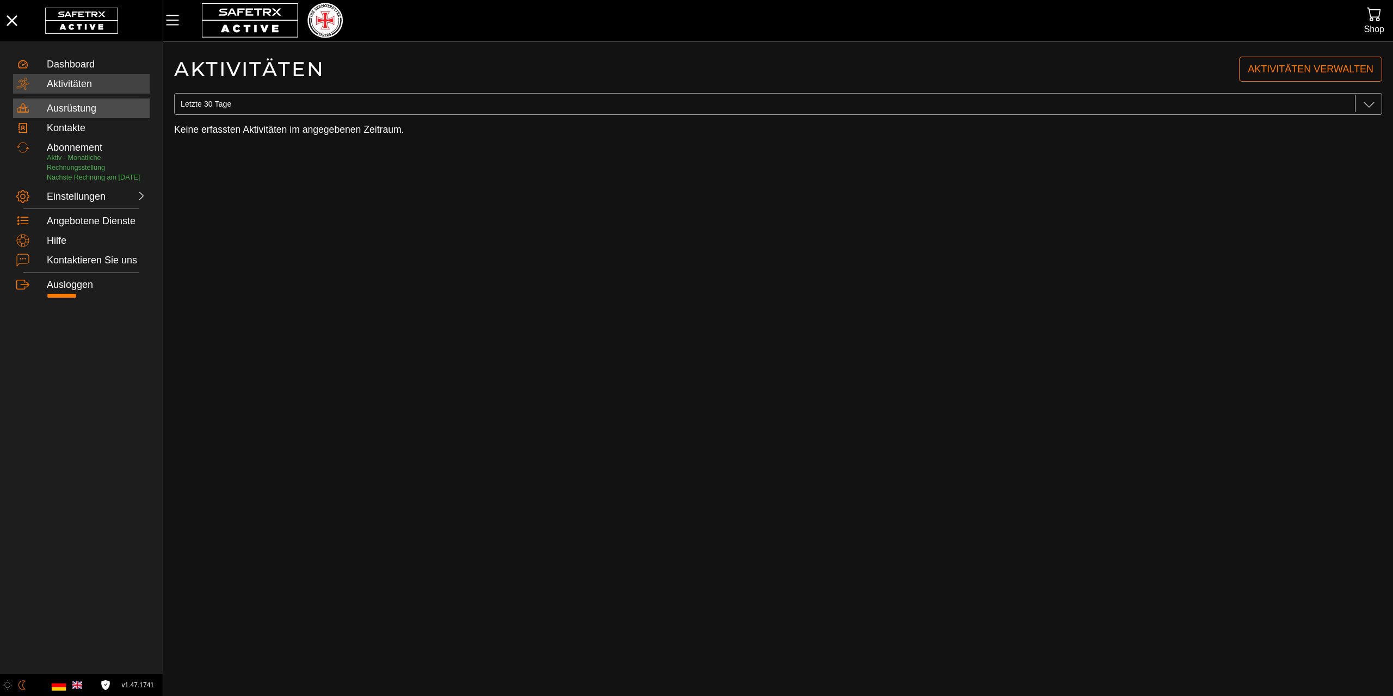
click at [80, 108] on div "Ausrüstung" at bounding box center [97, 109] width 100 height 12
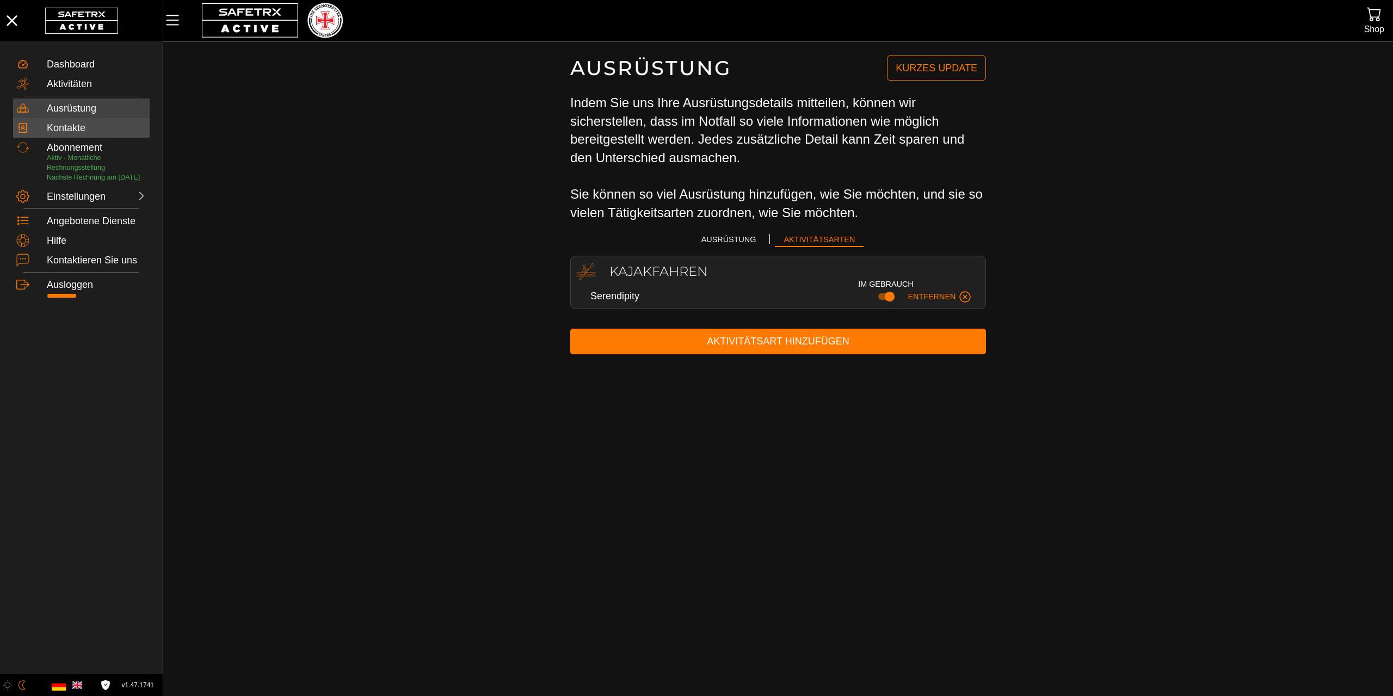
click at [77, 124] on div "Kontakte" at bounding box center [97, 128] width 100 height 12
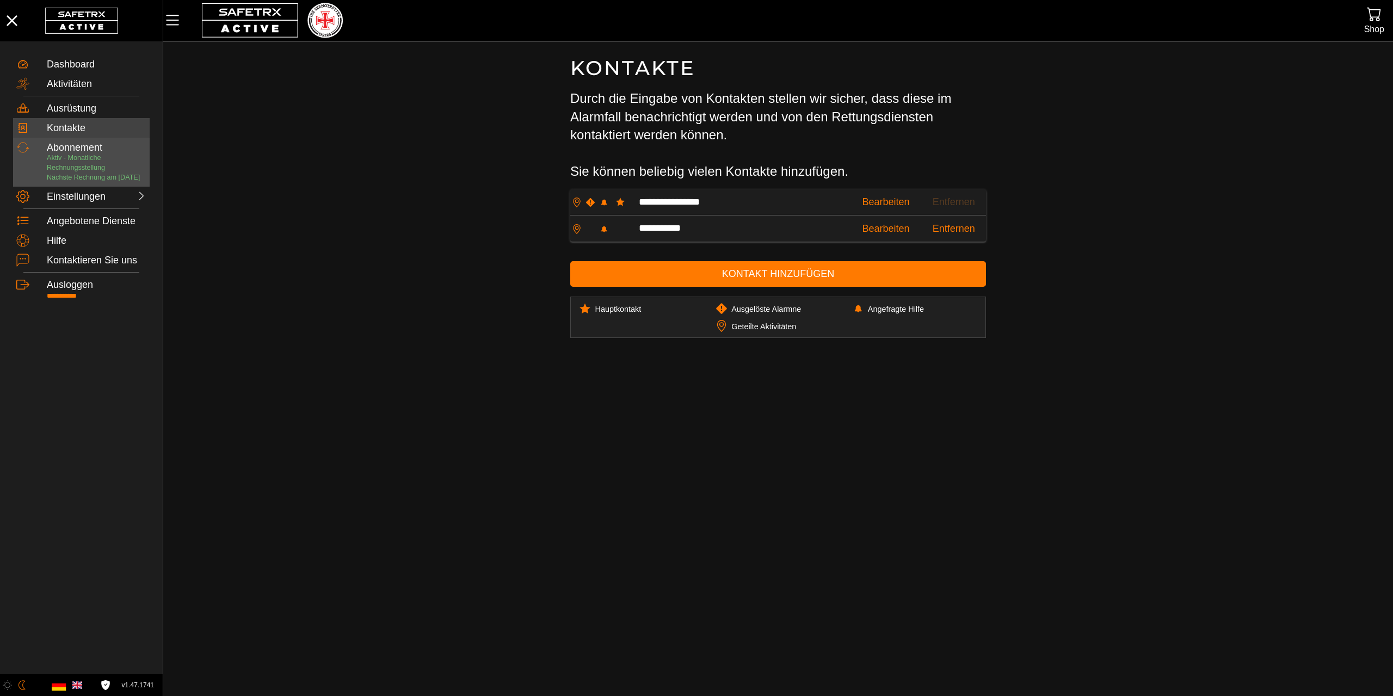
click at [75, 146] on div "Abonnement" at bounding box center [97, 148] width 100 height 12
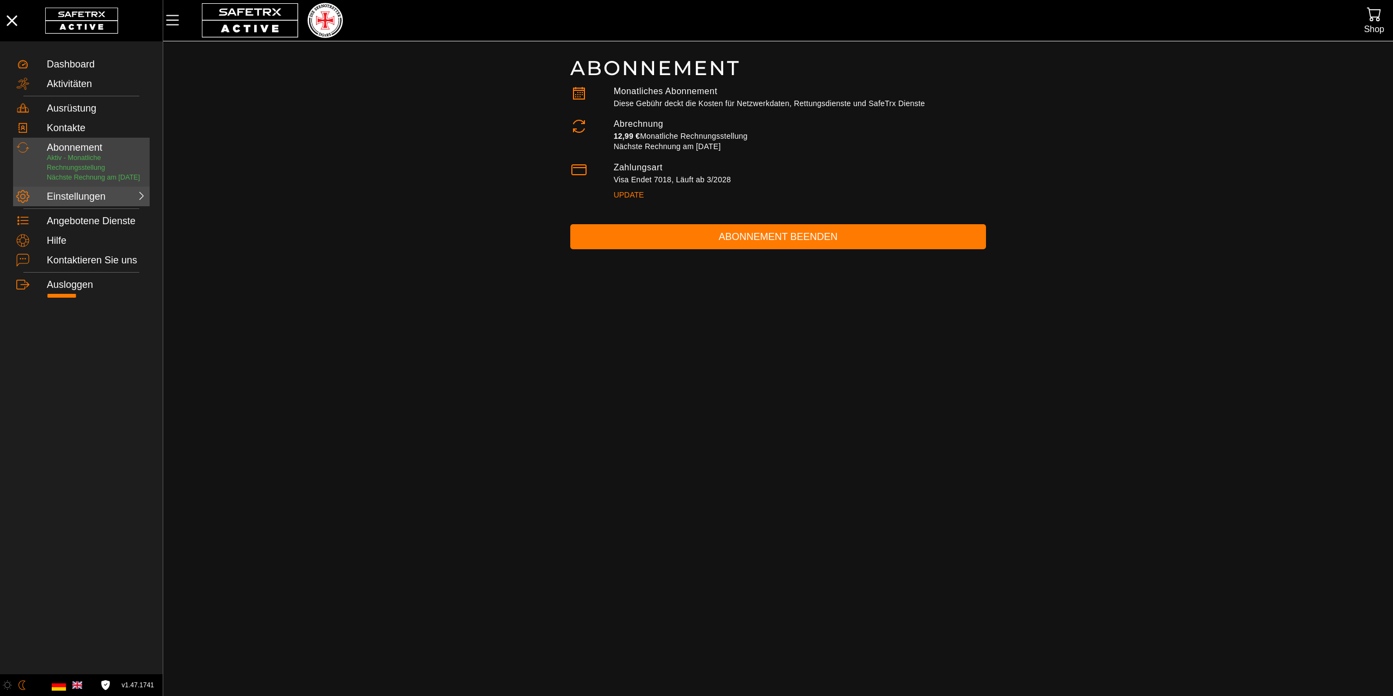
click at [77, 203] on div "Einstellungen" at bounding box center [71, 197] width 48 height 12
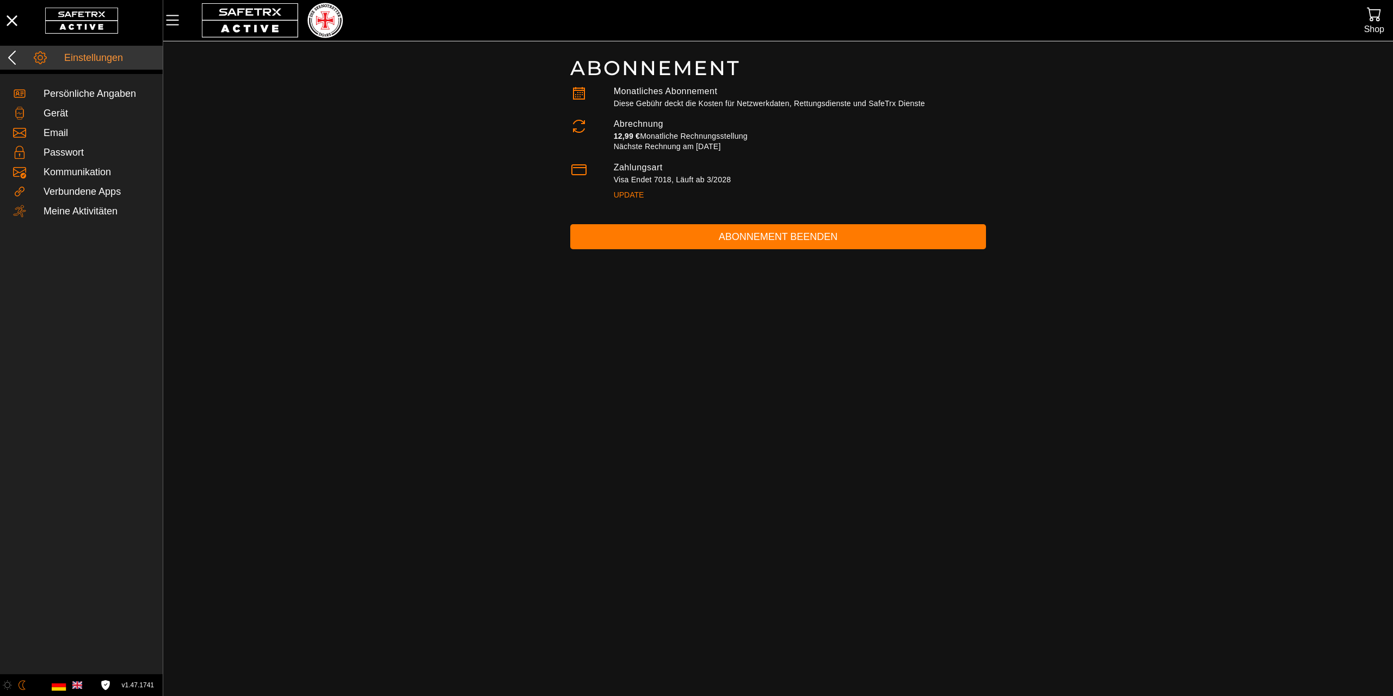
click at [15, 53] on icon at bounding box center [11, 57] width 17 height 17
